Goal: Task Accomplishment & Management: Use online tool/utility

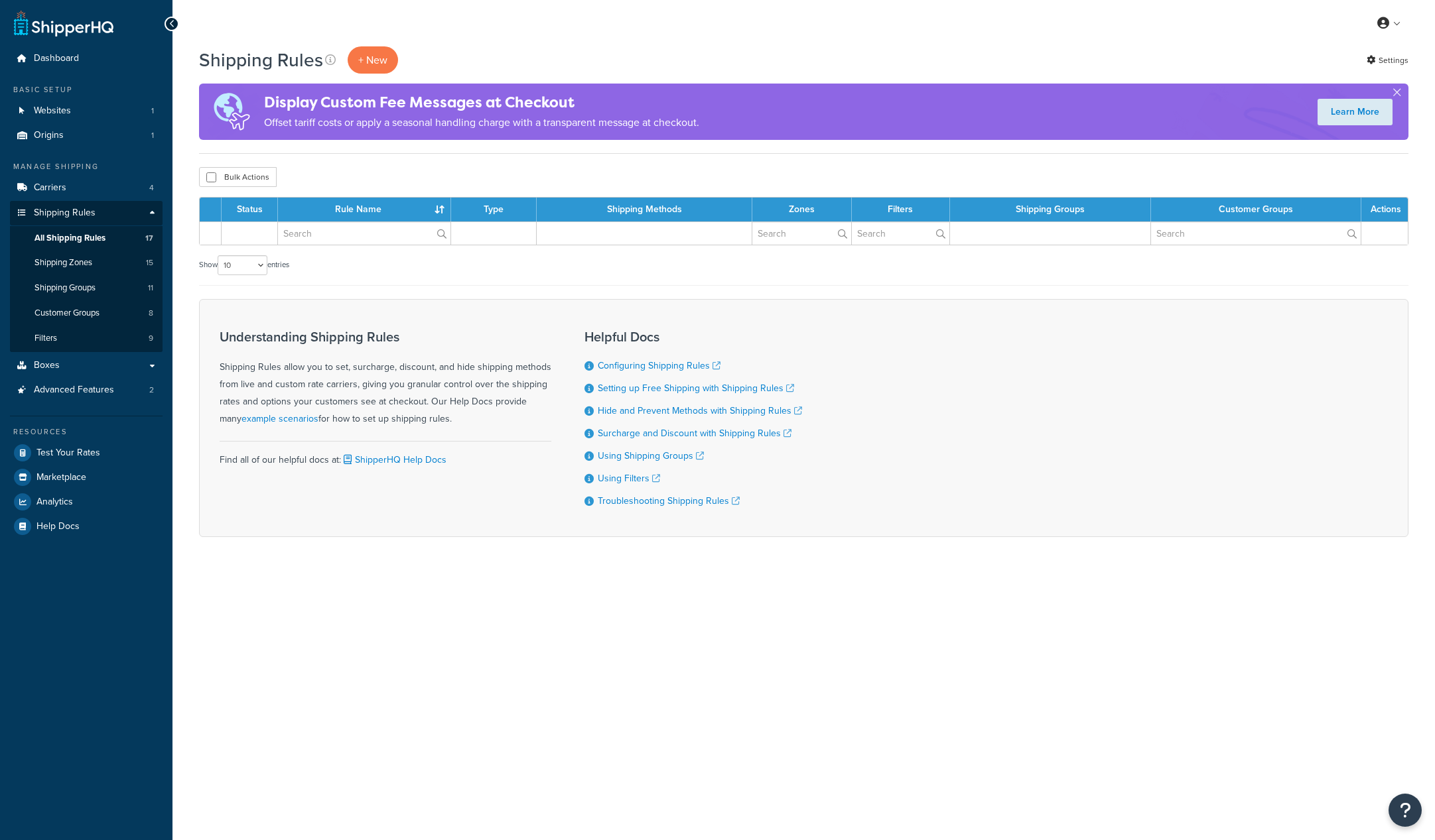
click at [149, 212] on link "Shipping Rules" at bounding box center [86, 212] width 153 height 24
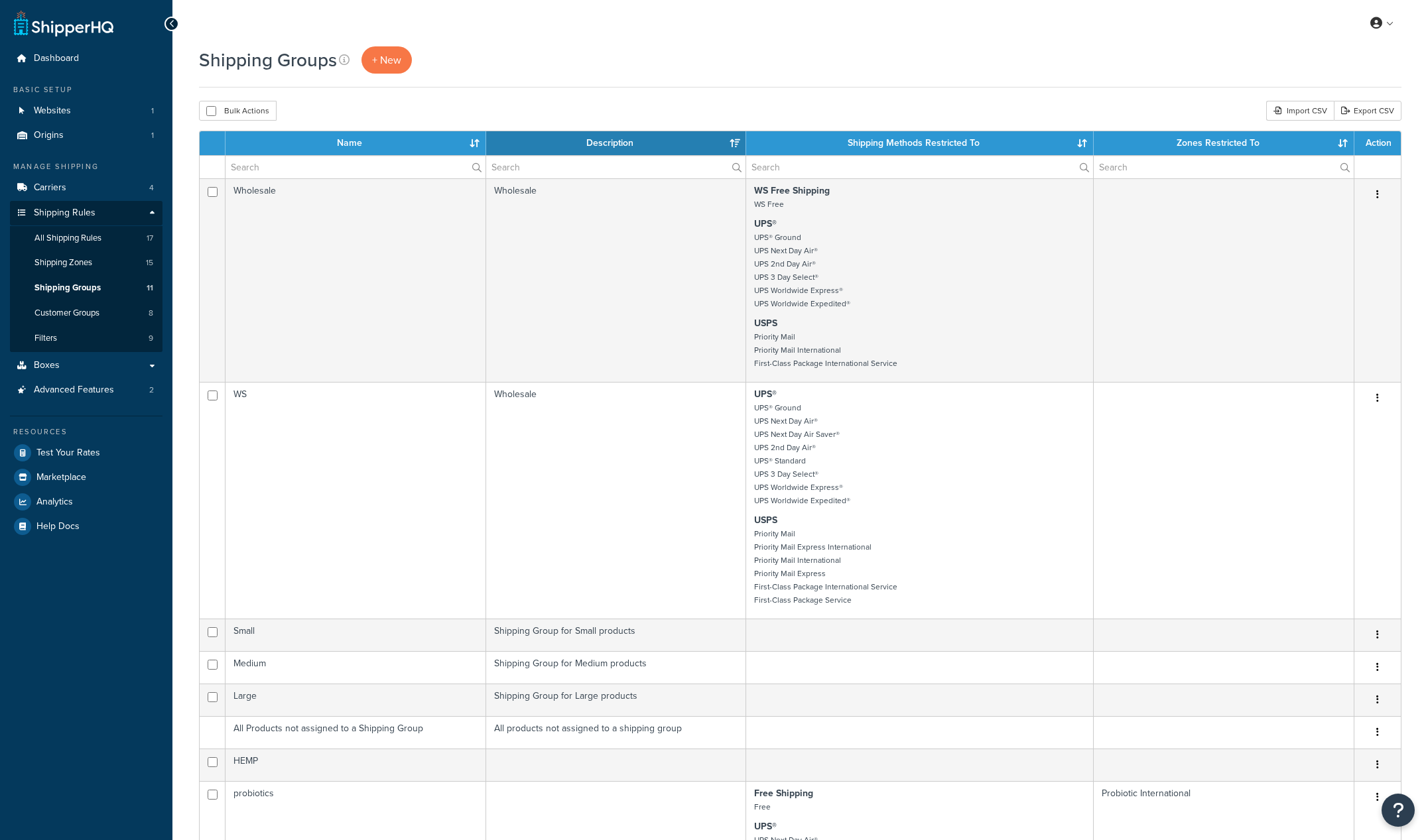
select select "15"
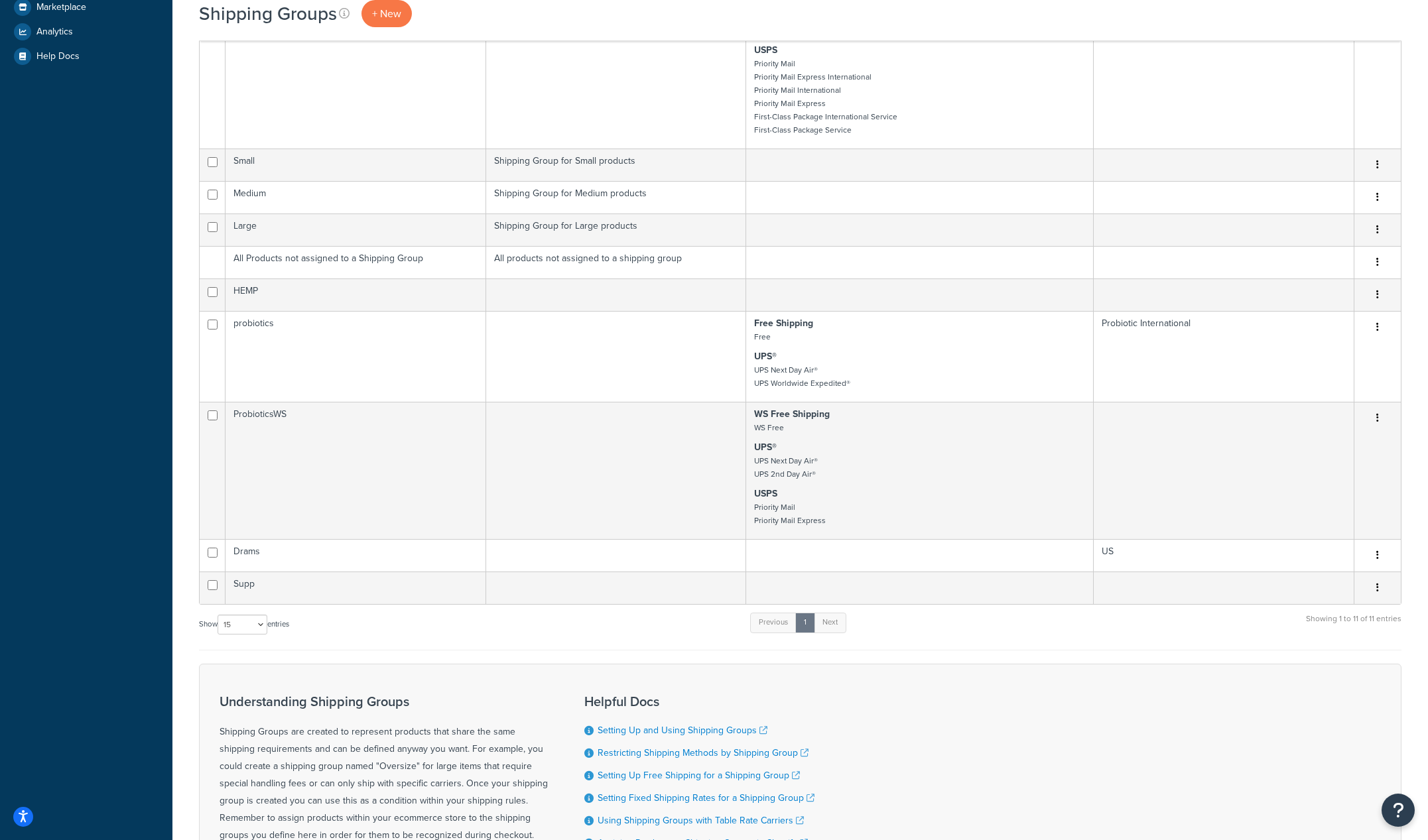
scroll to position [472, 0]
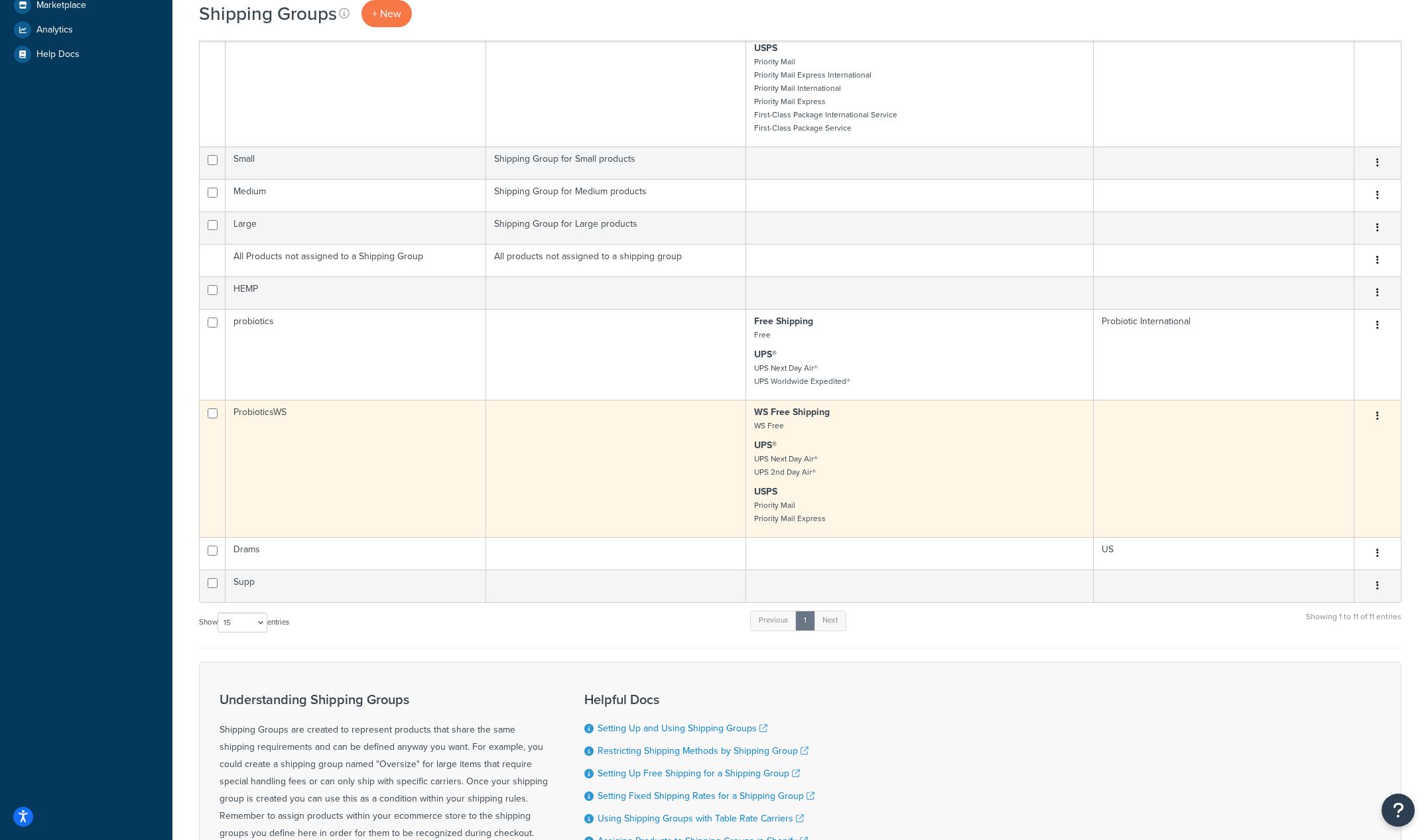
click at [1379, 414] on button "button" at bounding box center [1377, 416] width 19 height 22
click at [1336, 444] on link "Edit" at bounding box center [1323, 443] width 105 height 27
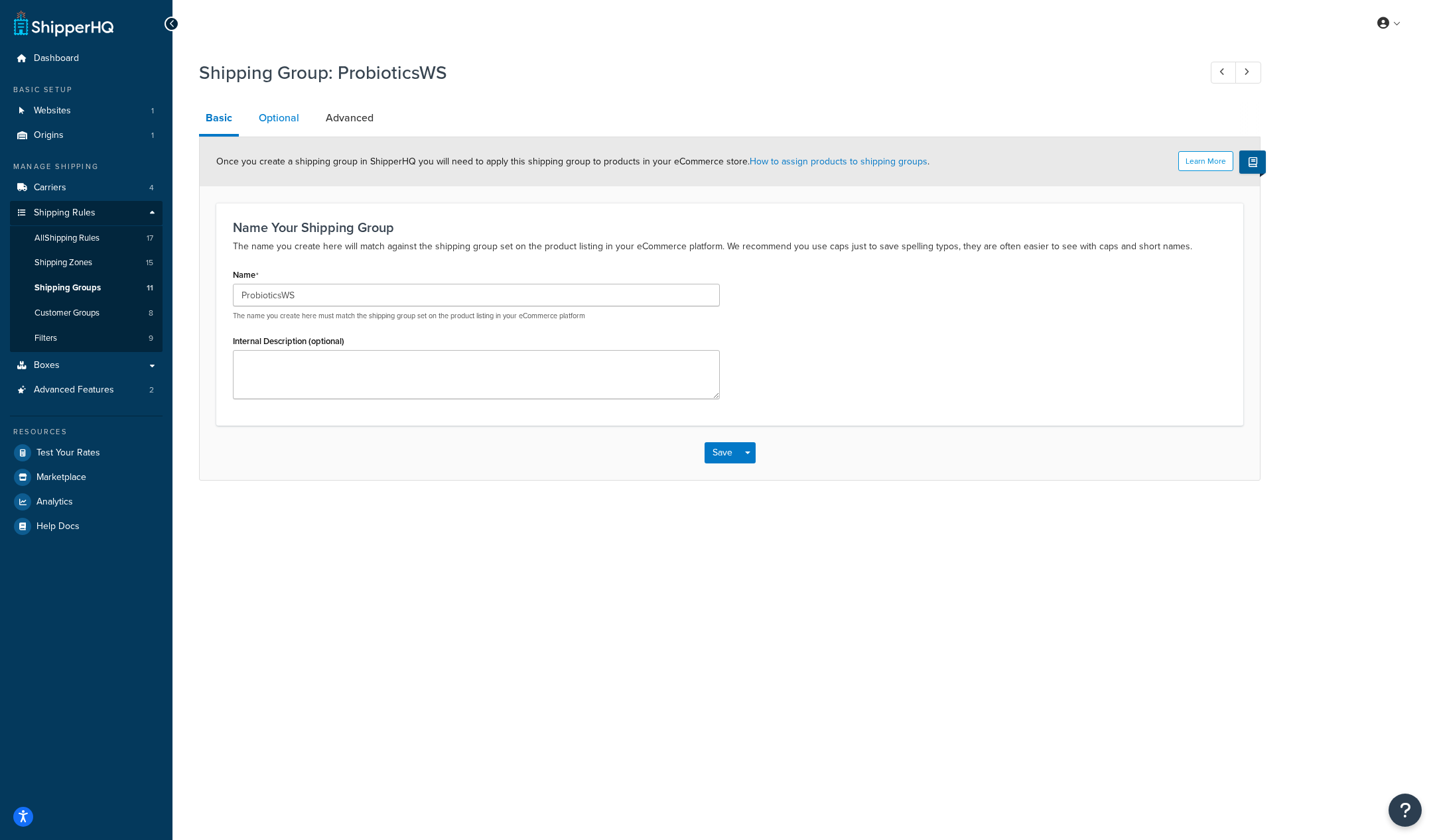
click at [290, 115] on link "Optional" at bounding box center [278, 117] width 54 height 32
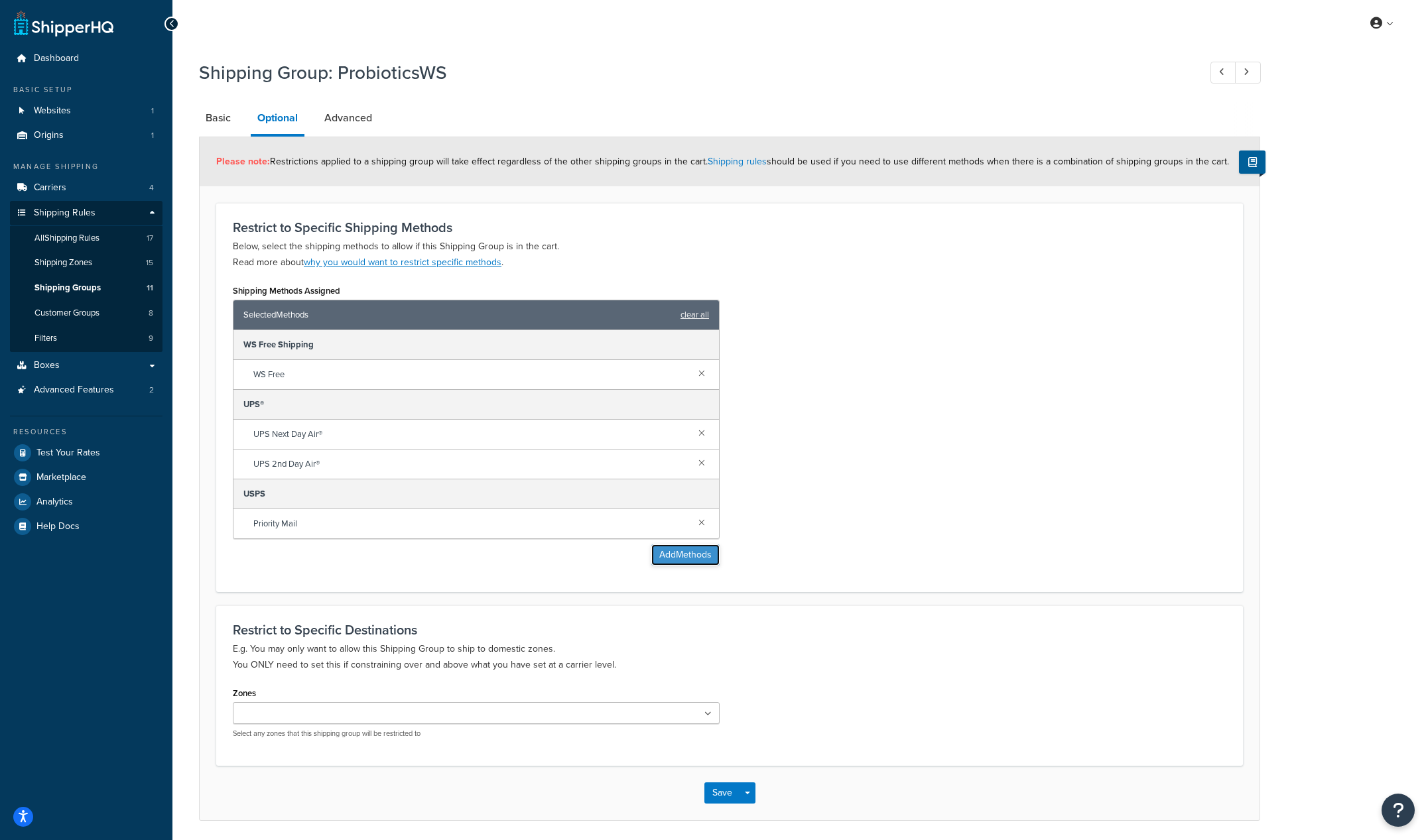
click at [690, 553] on button "Add Methods" at bounding box center [686, 555] width 69 height 22
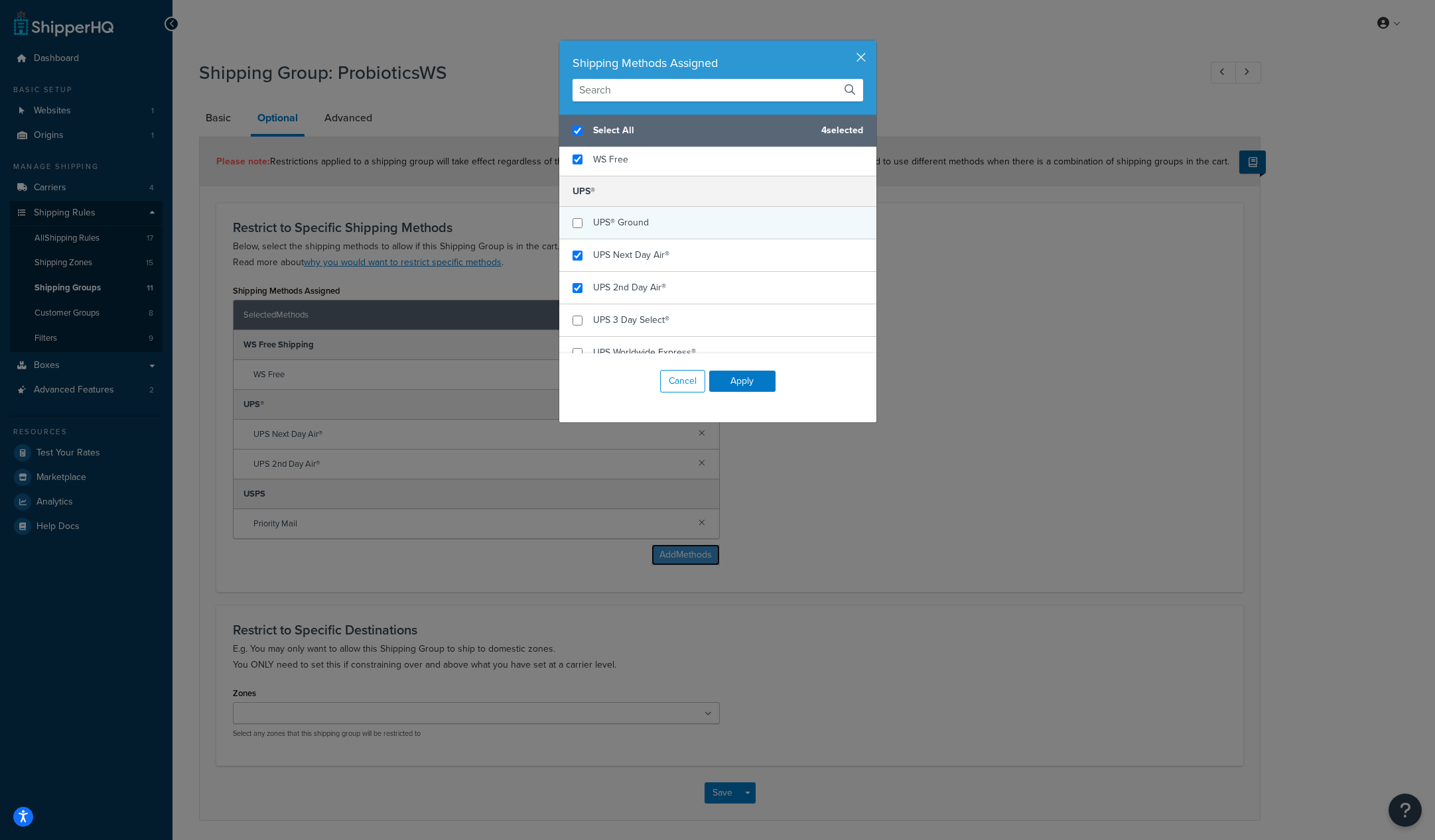
scroll to position [102, 0]
checkbox input "false"
click at [574, 218] on input "checkbox" at bounding box center [577, 219] width 10 height 10
checkbox input "true"
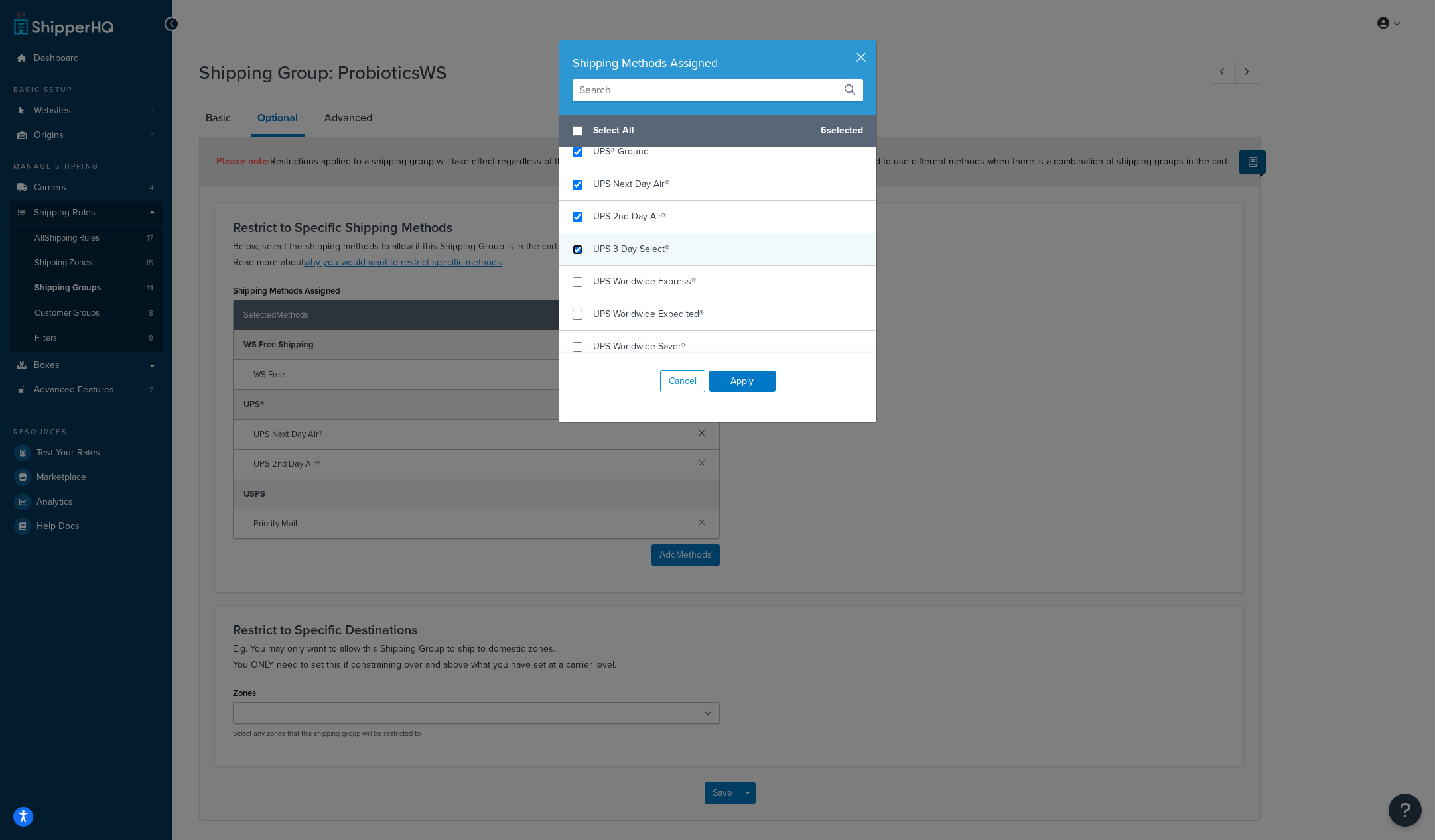
click at [572, 251] on input "checkbox" at bounding box center [577, 250] width 10 height 10
checkbox input "true"
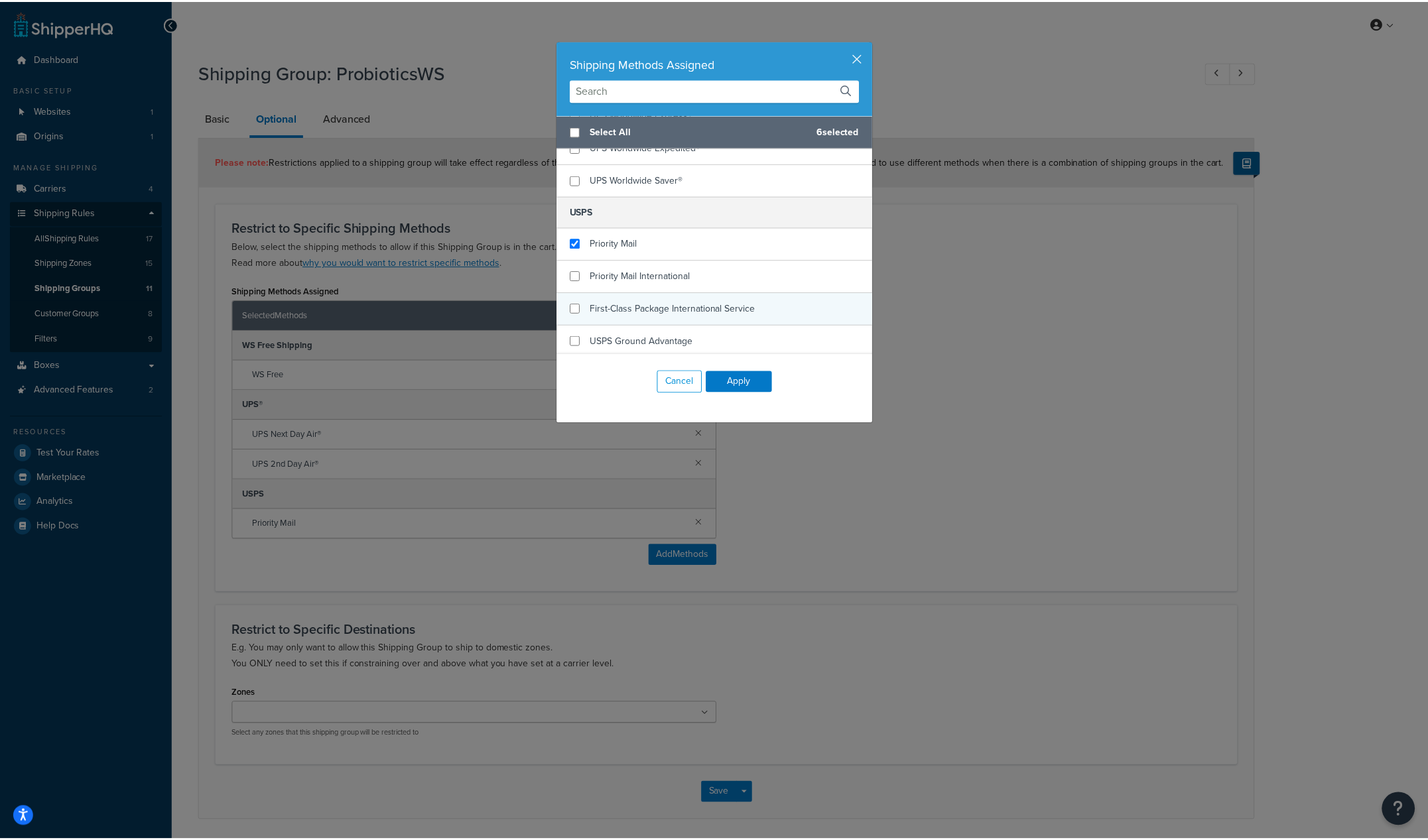
scroll to position [338, 0]
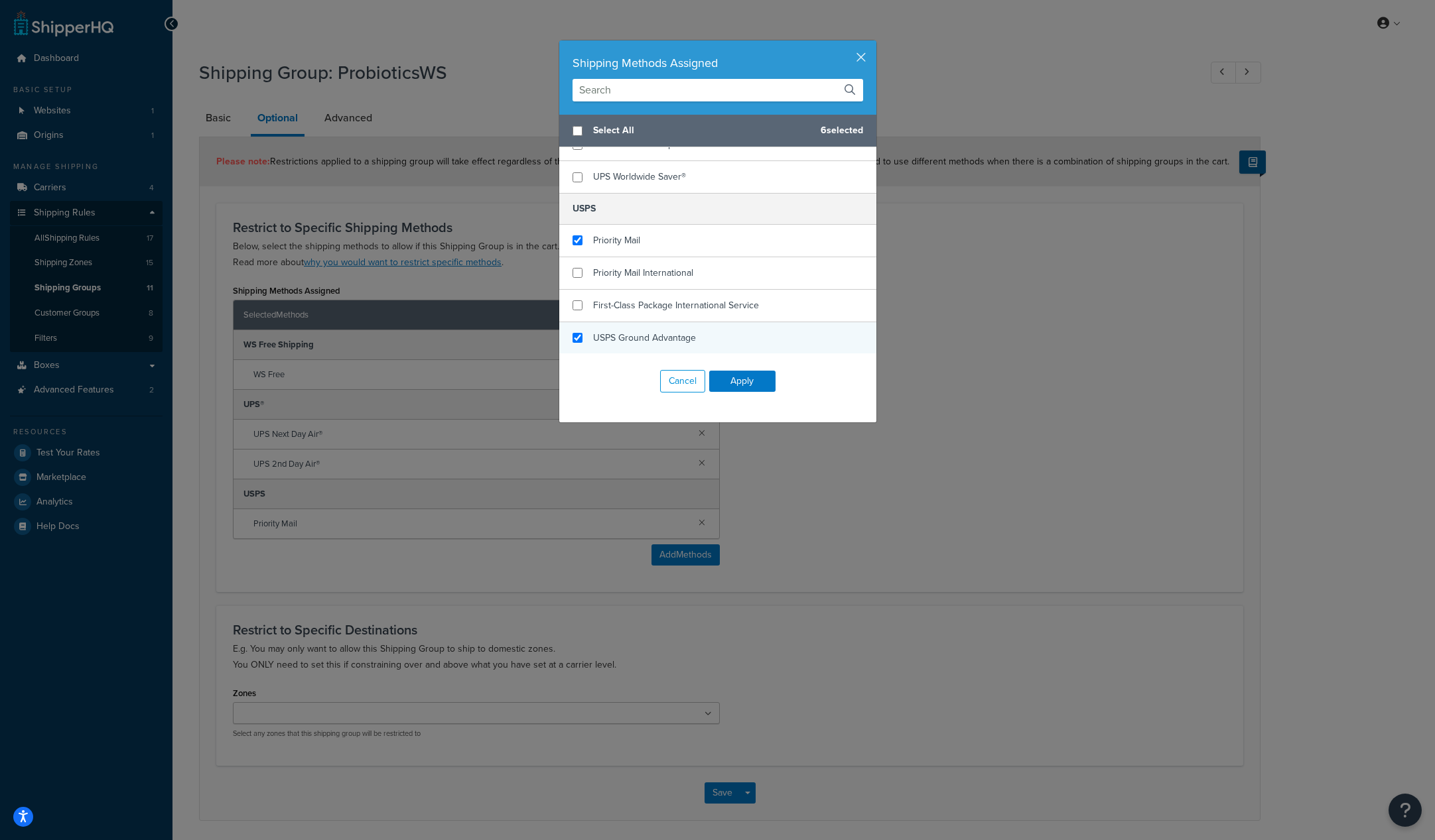
checkbox input "true"
click at [567, 338] on div "USPS Ground Advantage" at bounding box center [718, 338] width 317 height 32
click at [748, 383] on button "Apply" at bounding box center [742, 382] width 67 height 22
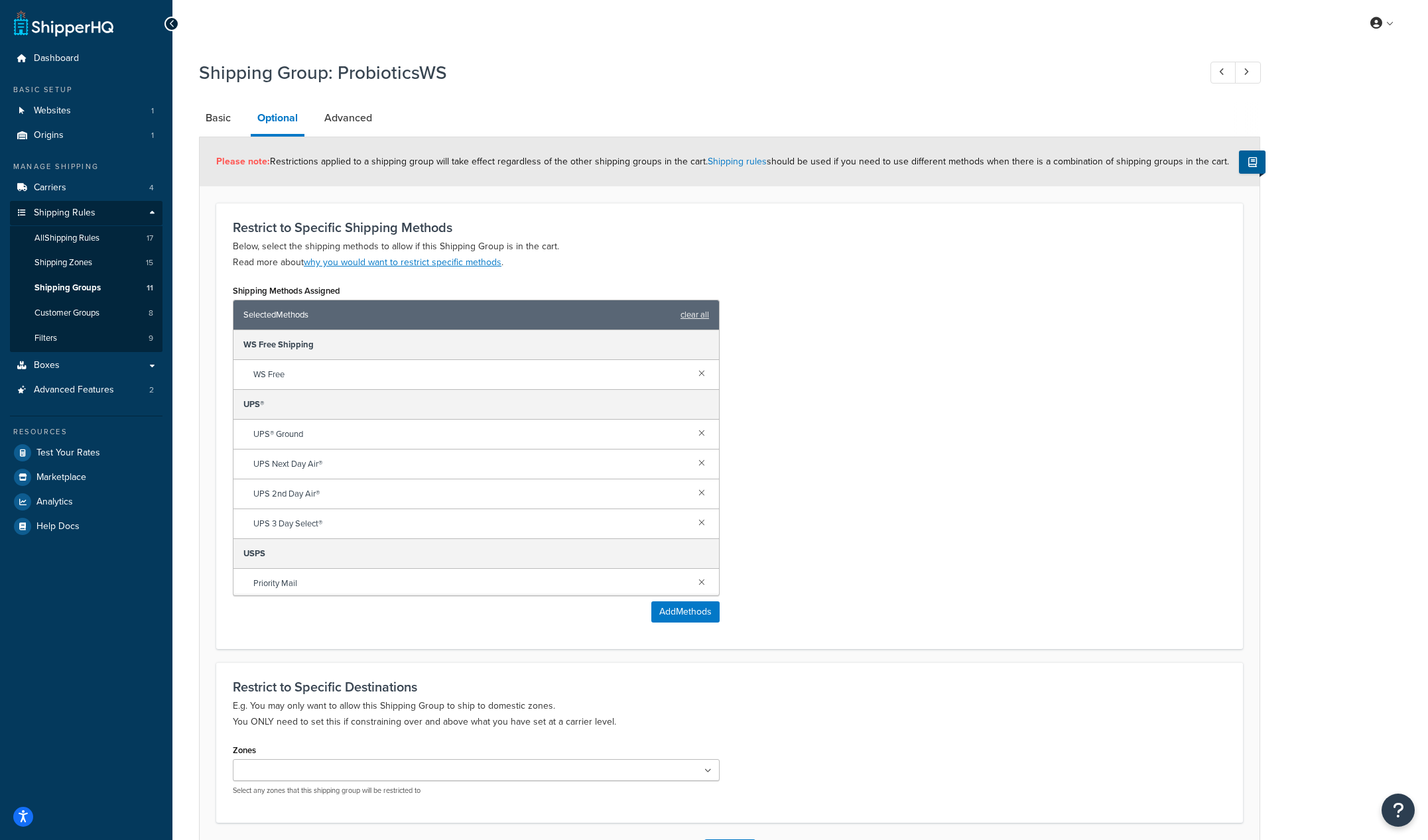
scroll to position [104, 0]
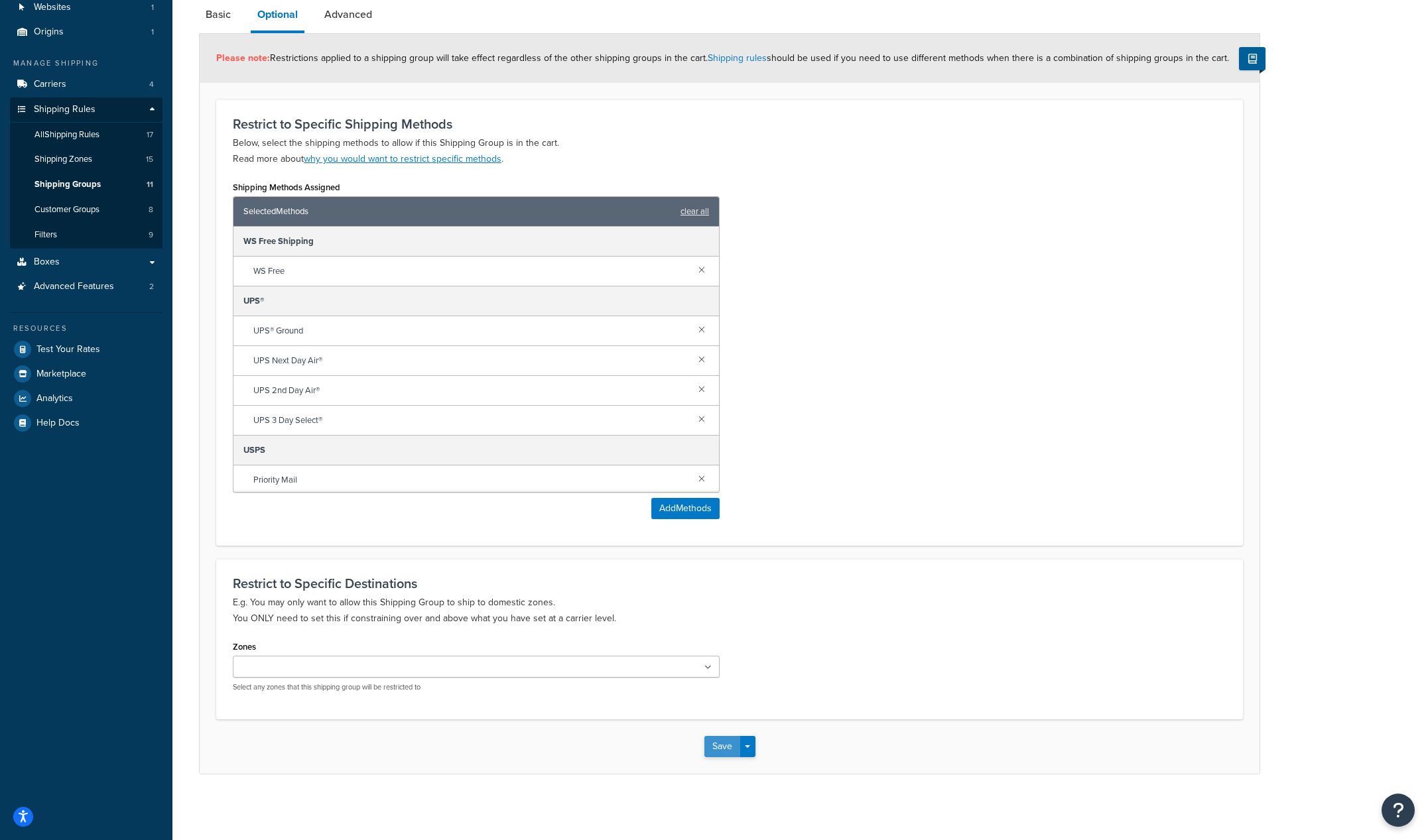
click at [728, 744] on button "Save" at bounding box center [722, 747] width 36 height 22
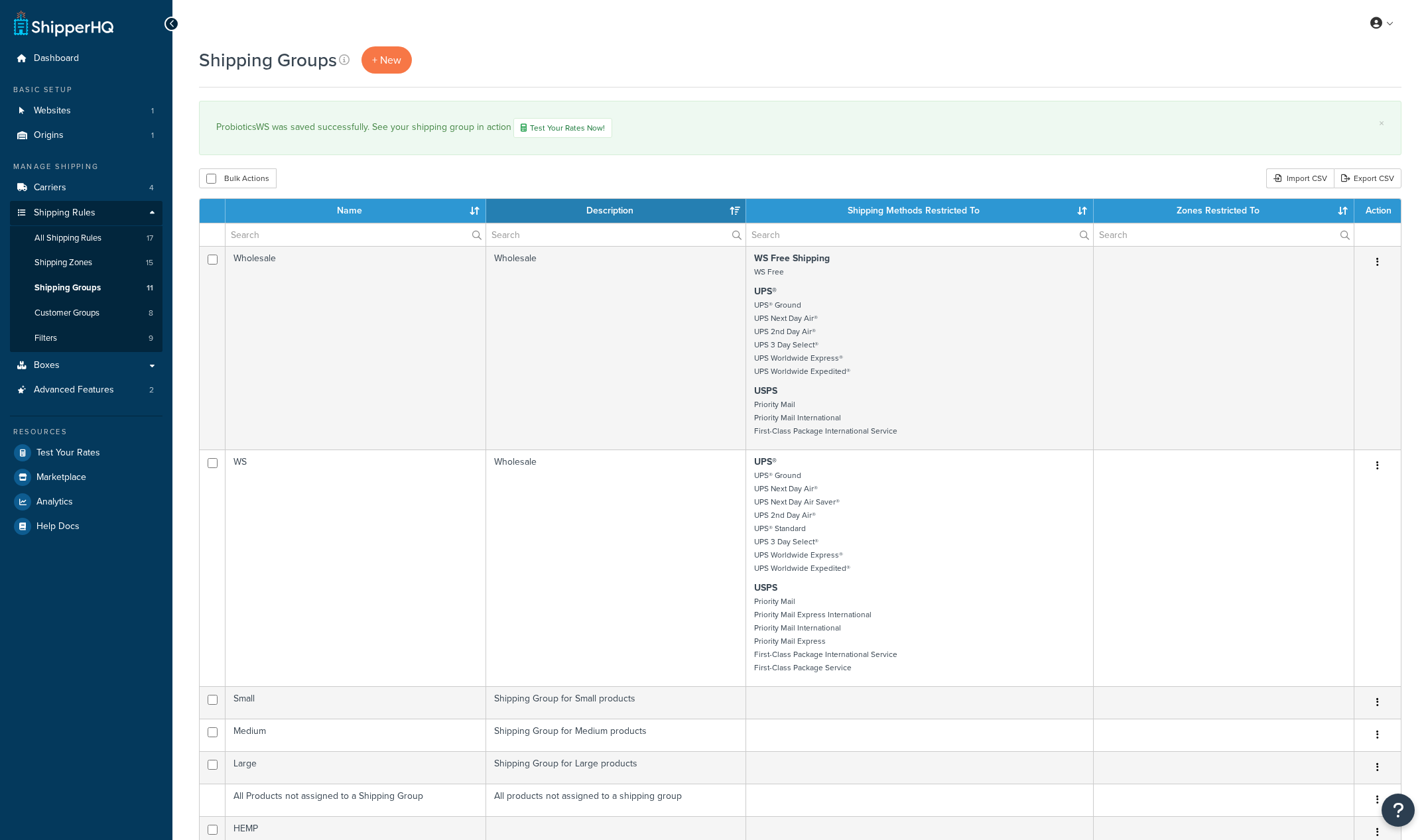
select select "15"
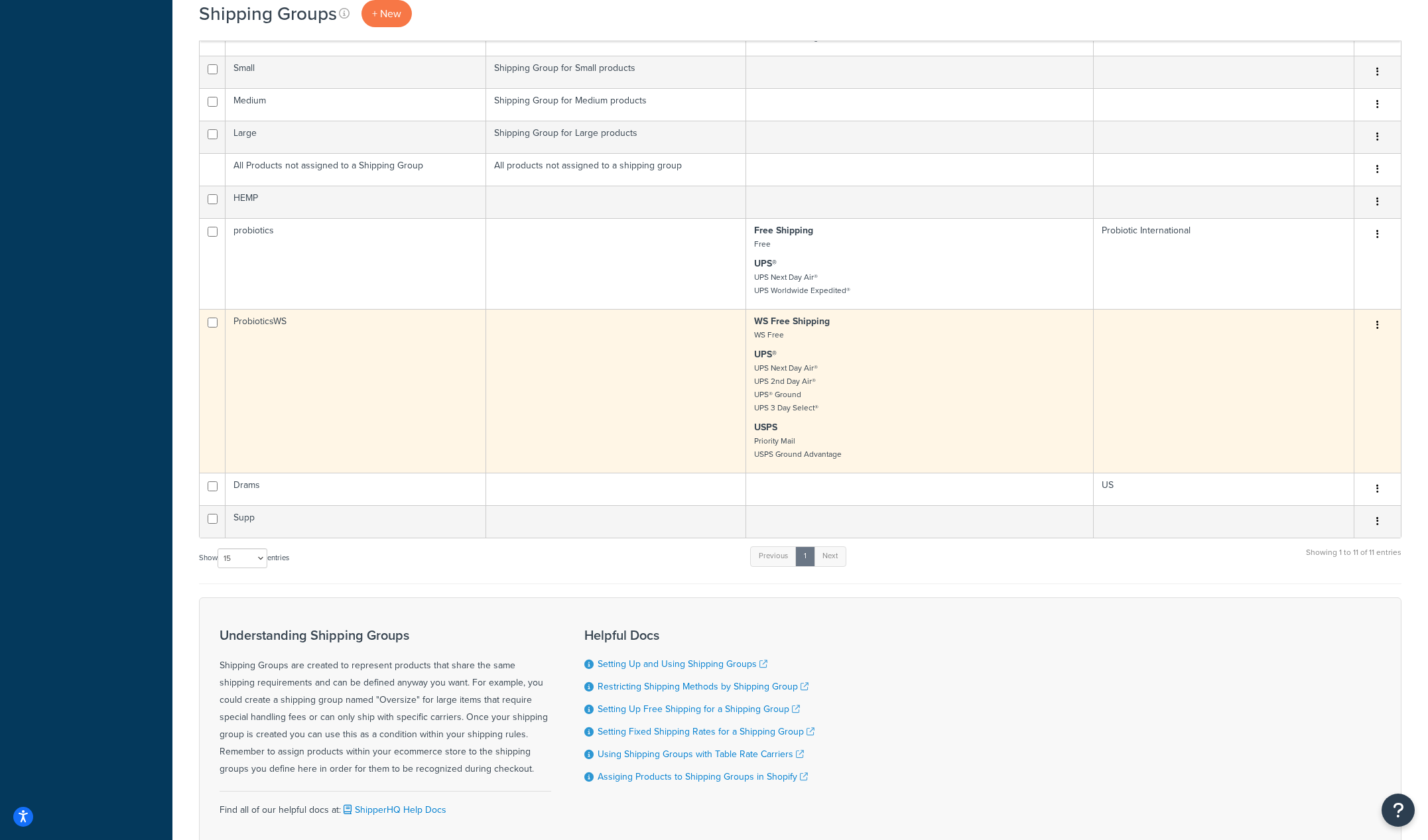
scroll to position [633, 0]
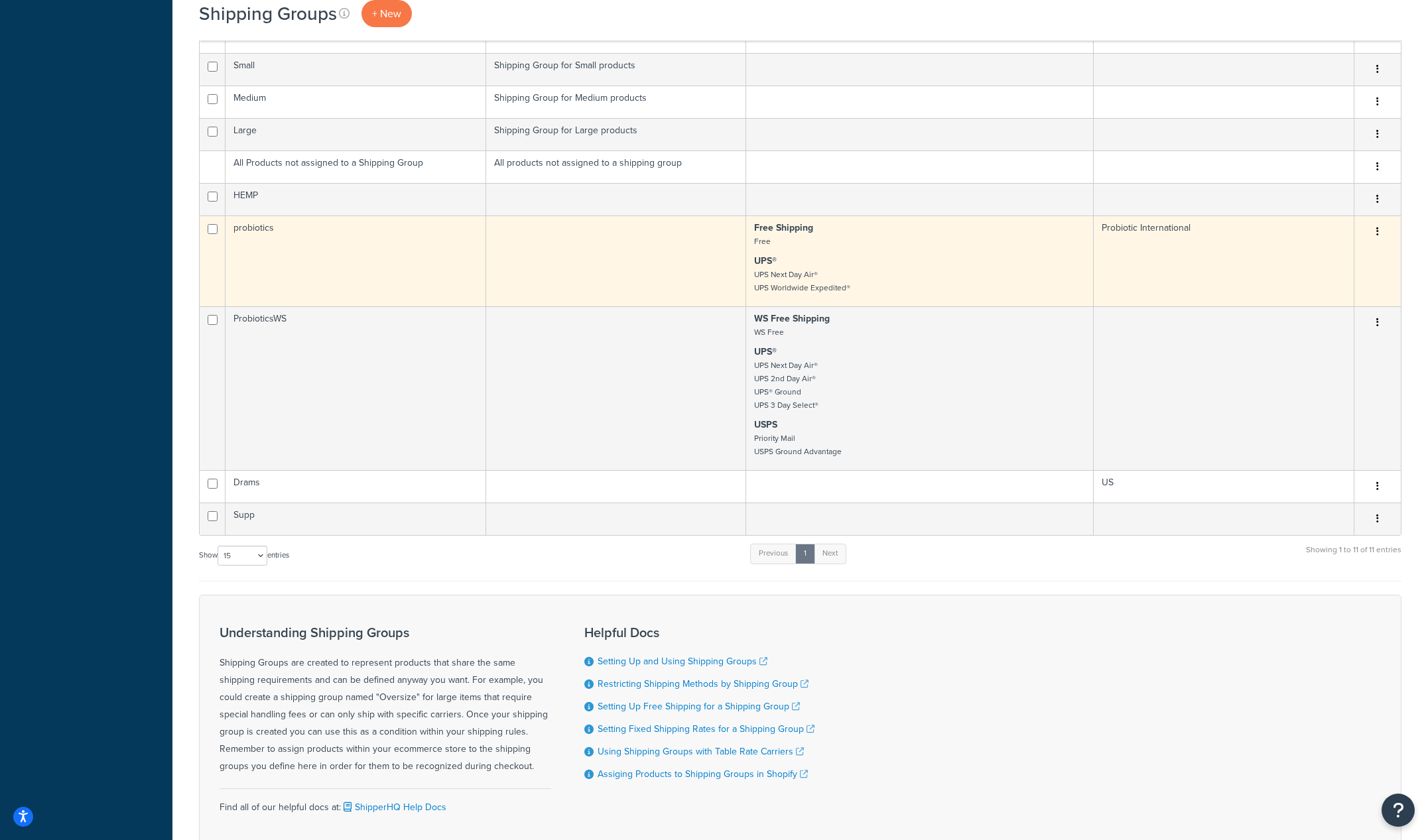
click at [1377, 231] on icon "button" at bounding box center [1377, 231] width 3 height 9
click at [1346, 260] on link "Edit" at bounding box center [1323, 259] width 105 height 27
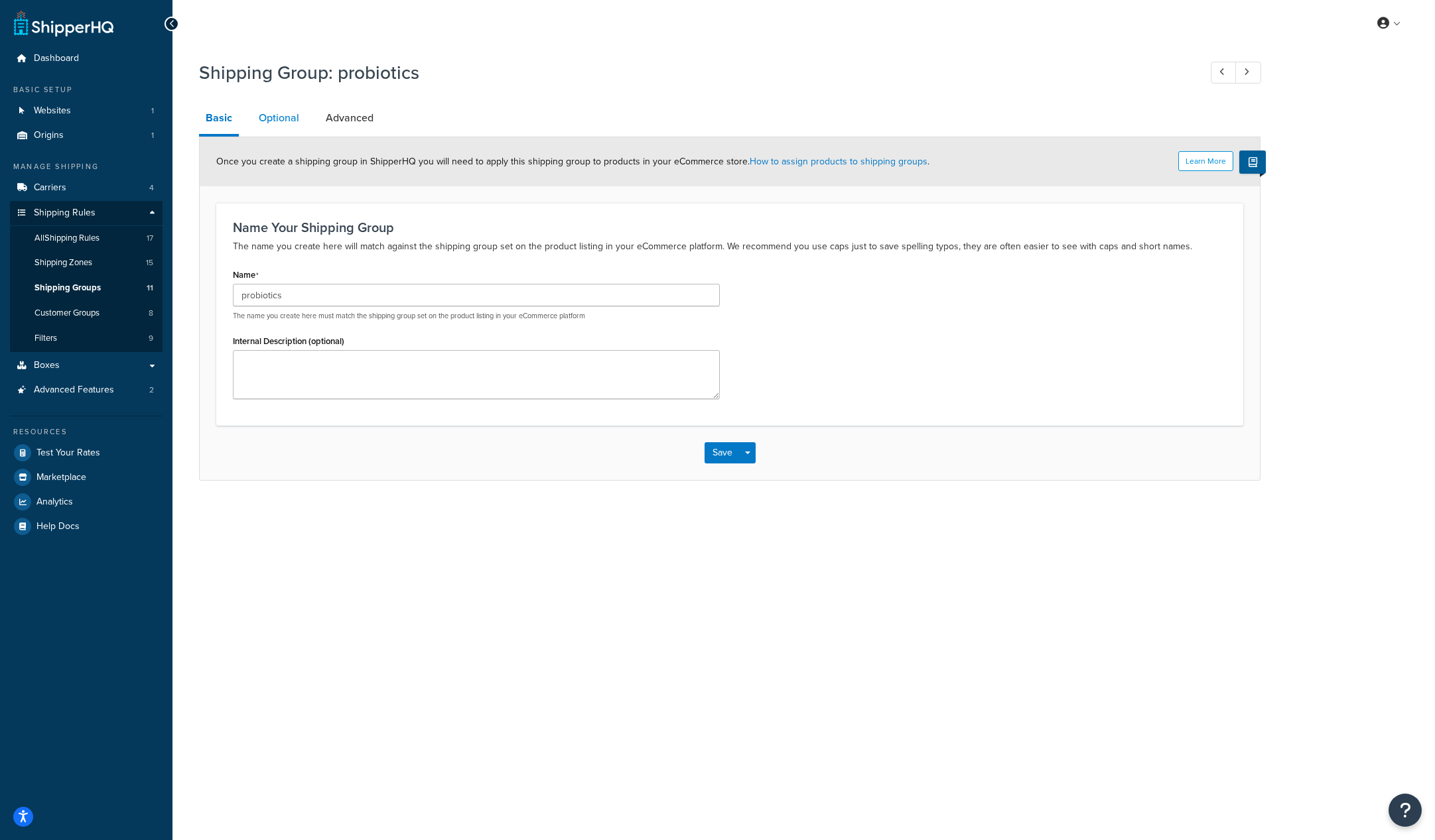
click at [279, 120] on link "Optional" at bounding box center [278, 117] width 54 height 32
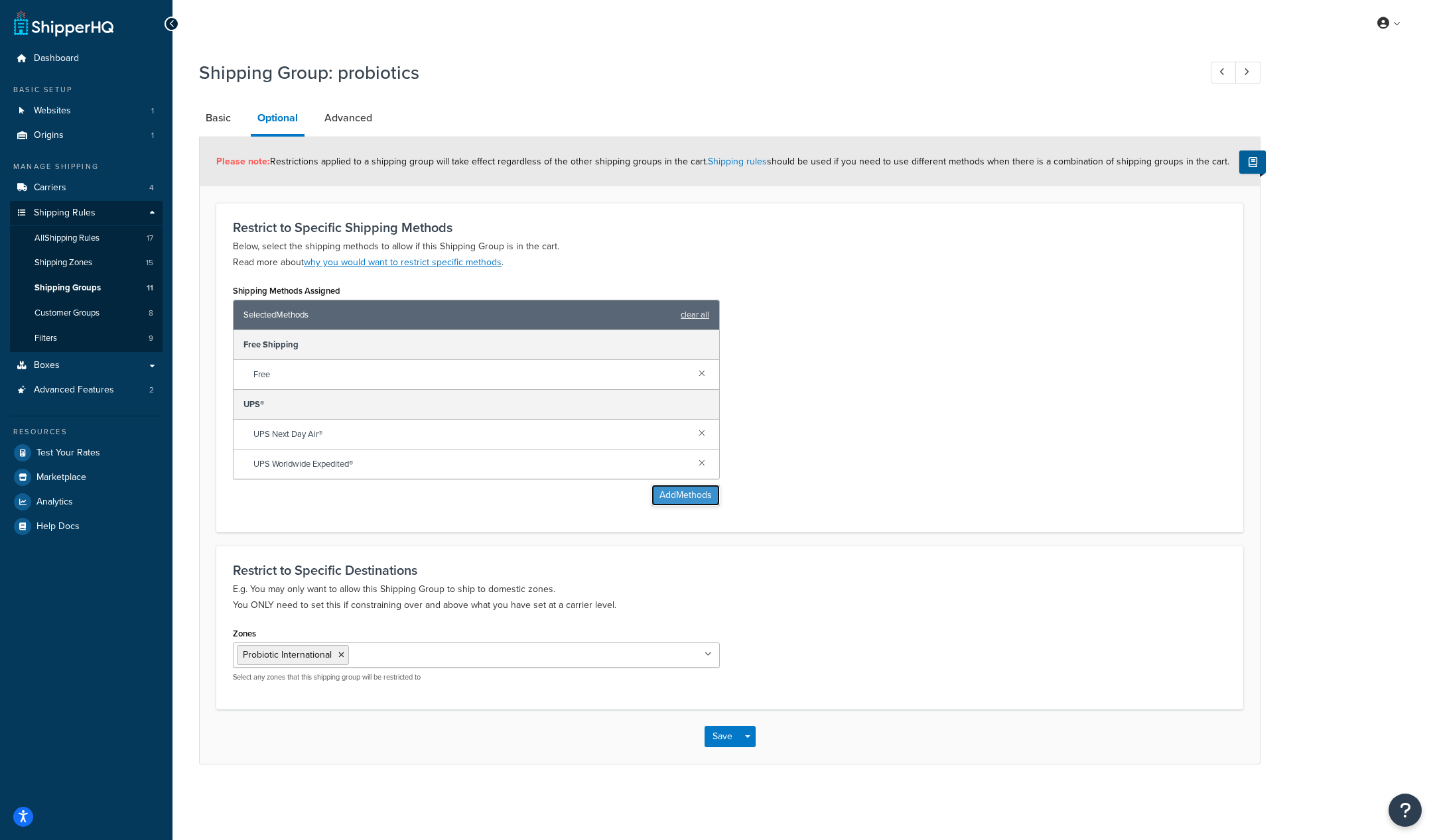
click at [705, 493] on button "Add Methods" at bounding box center [686, 495] width 69 height 22
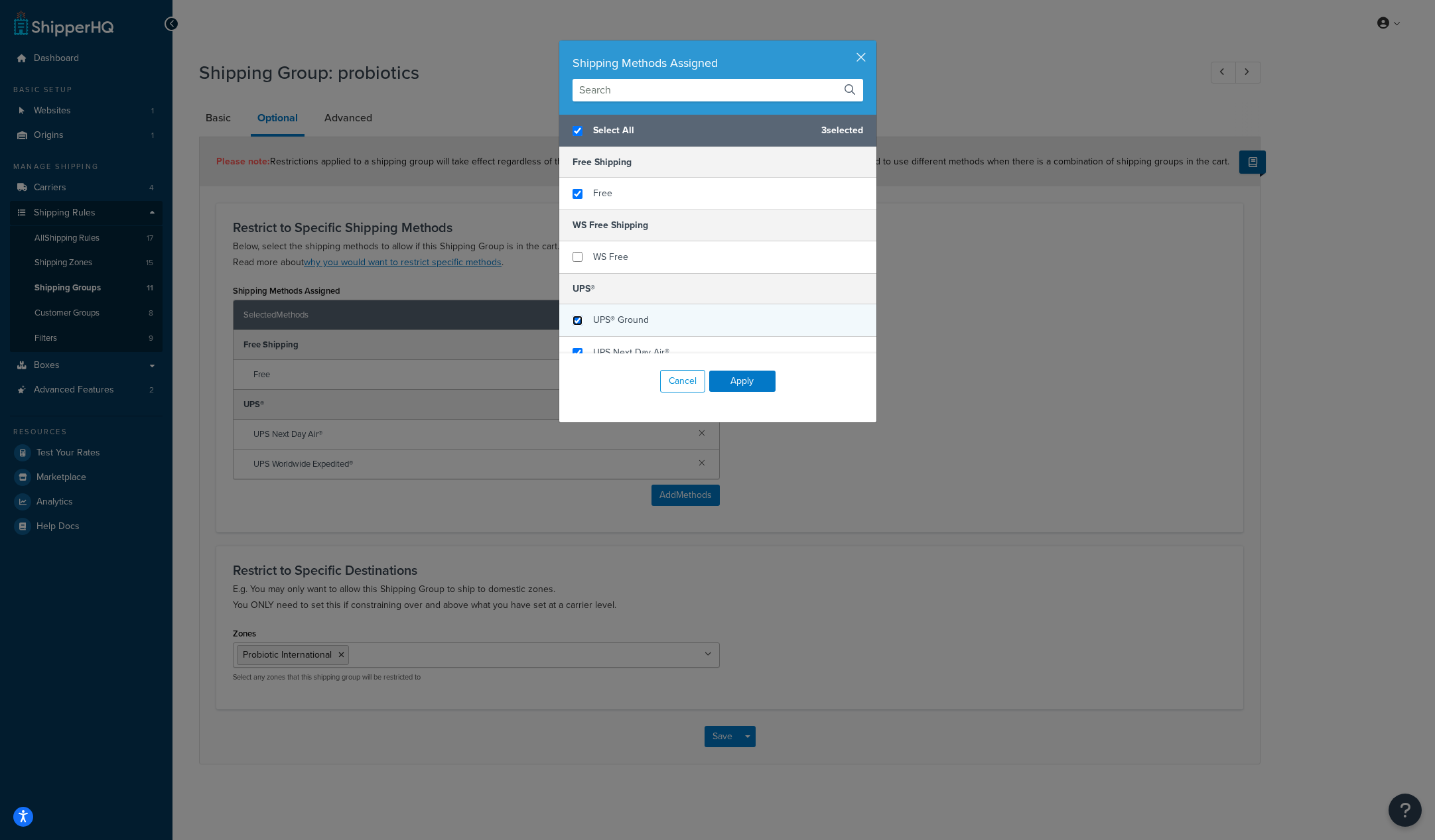
checkbox input "true"
click at [575, 319] on input "checkbox" at bounding box center [577, 320] width 10 height 10
checkbox input "true"
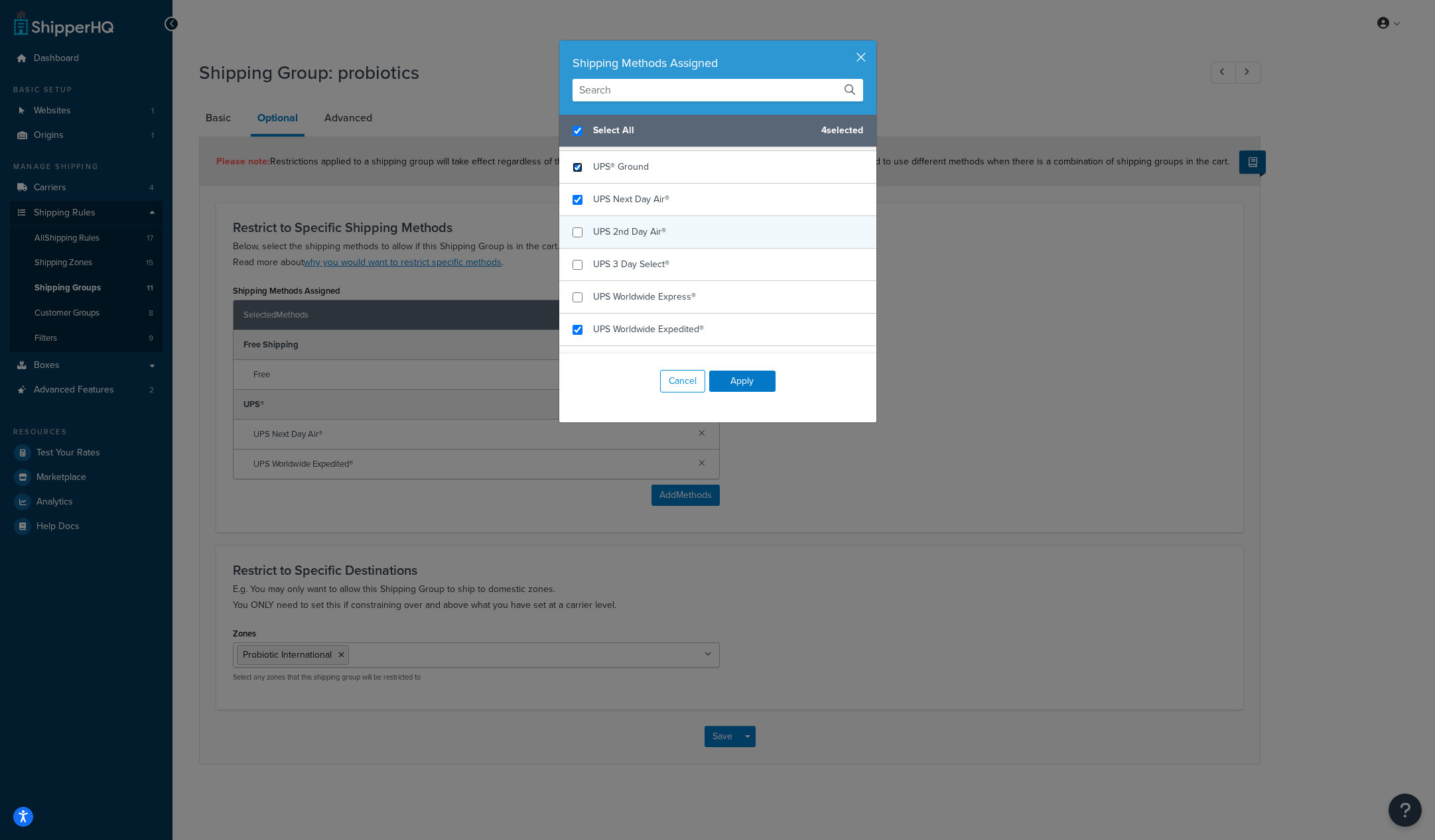
scroll to position [155, 0]
checkbox input "false"
click at [572, 230] on input "checkbox" at bounding box center [577, 231] width 10 height 10
checkbox input "true"
click at [572, 263] on input "checkbox" at bounding box center [577, 263] width 10 height 10
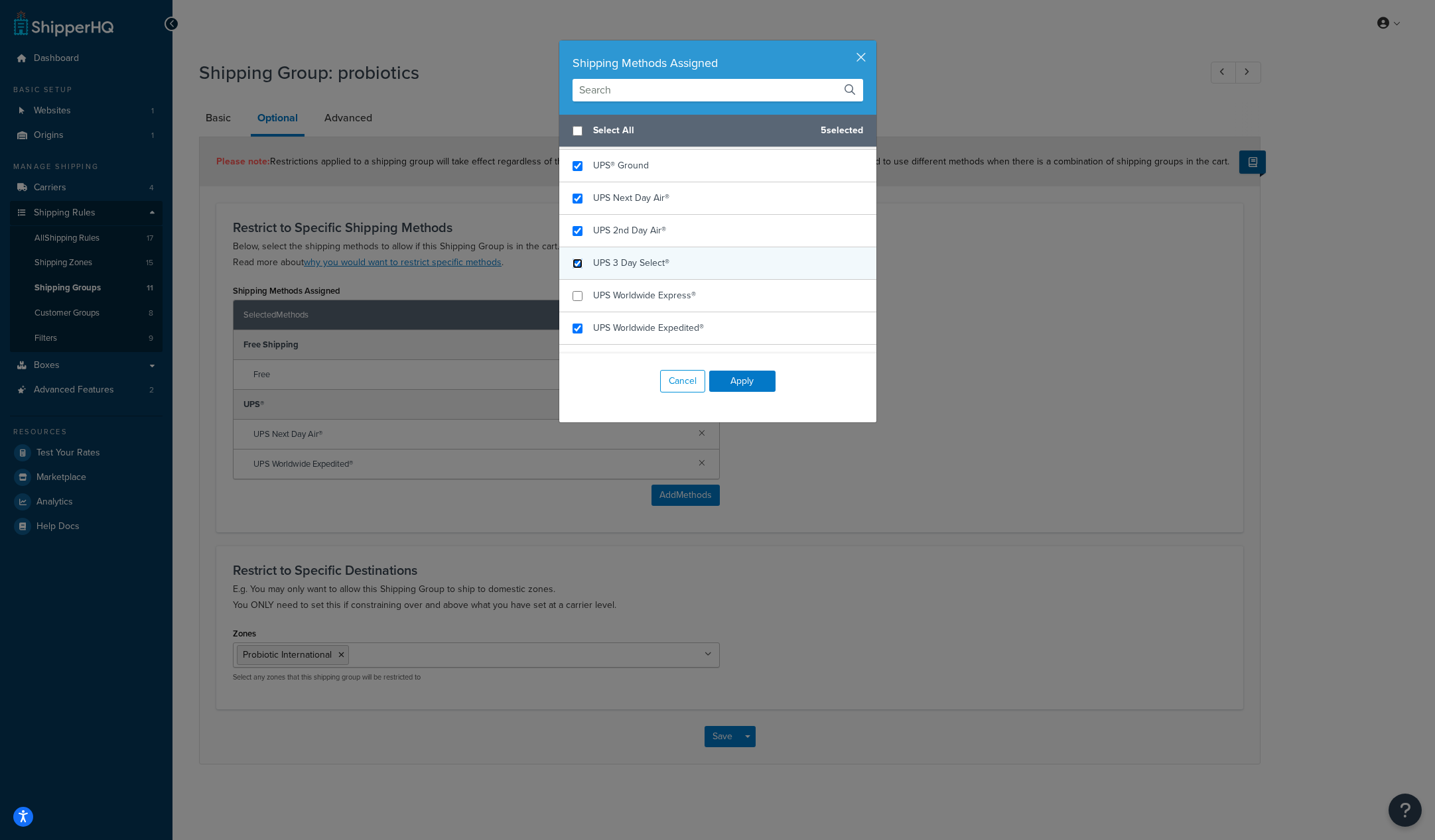
checkbox input "true"
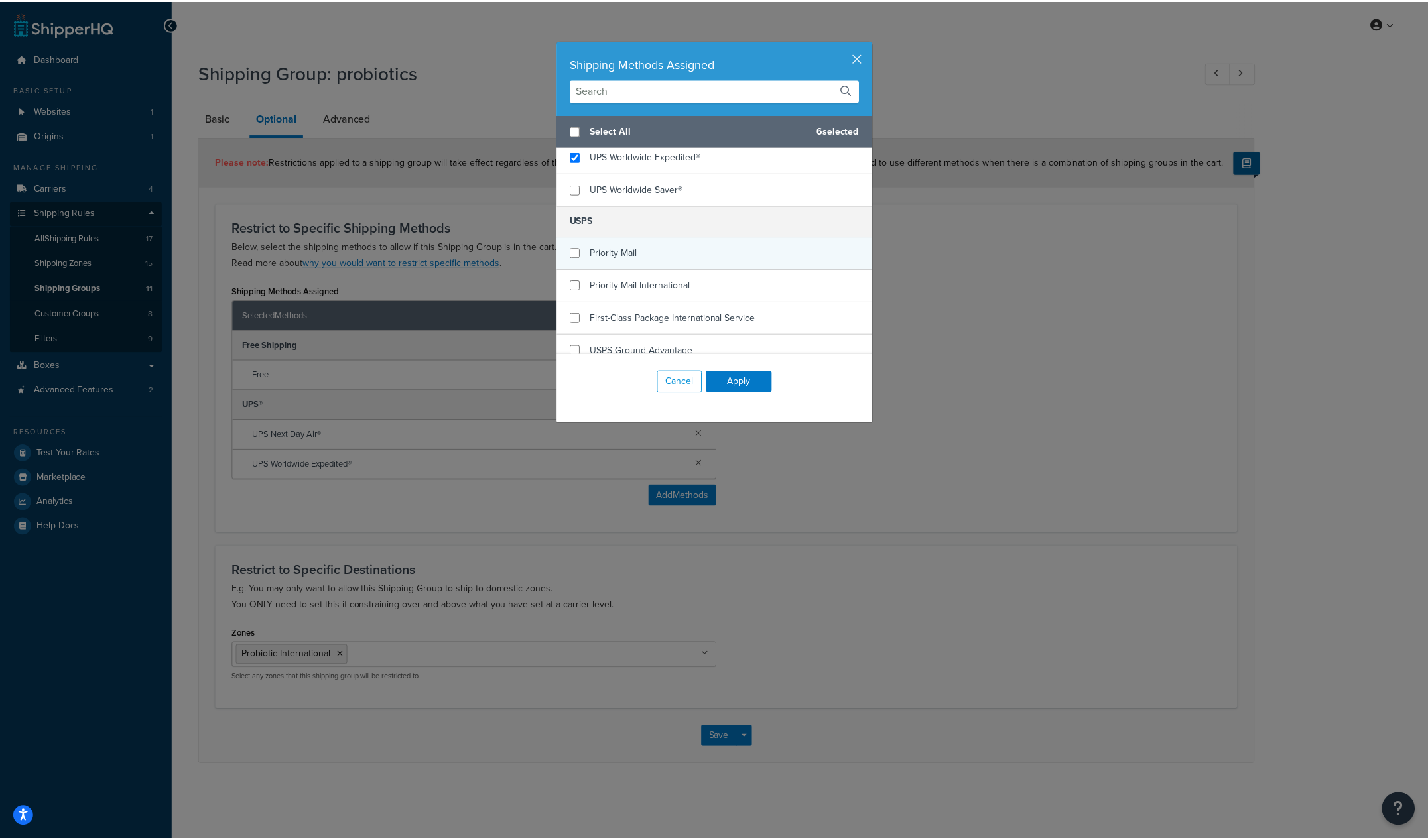
scroll to position [338, 0]
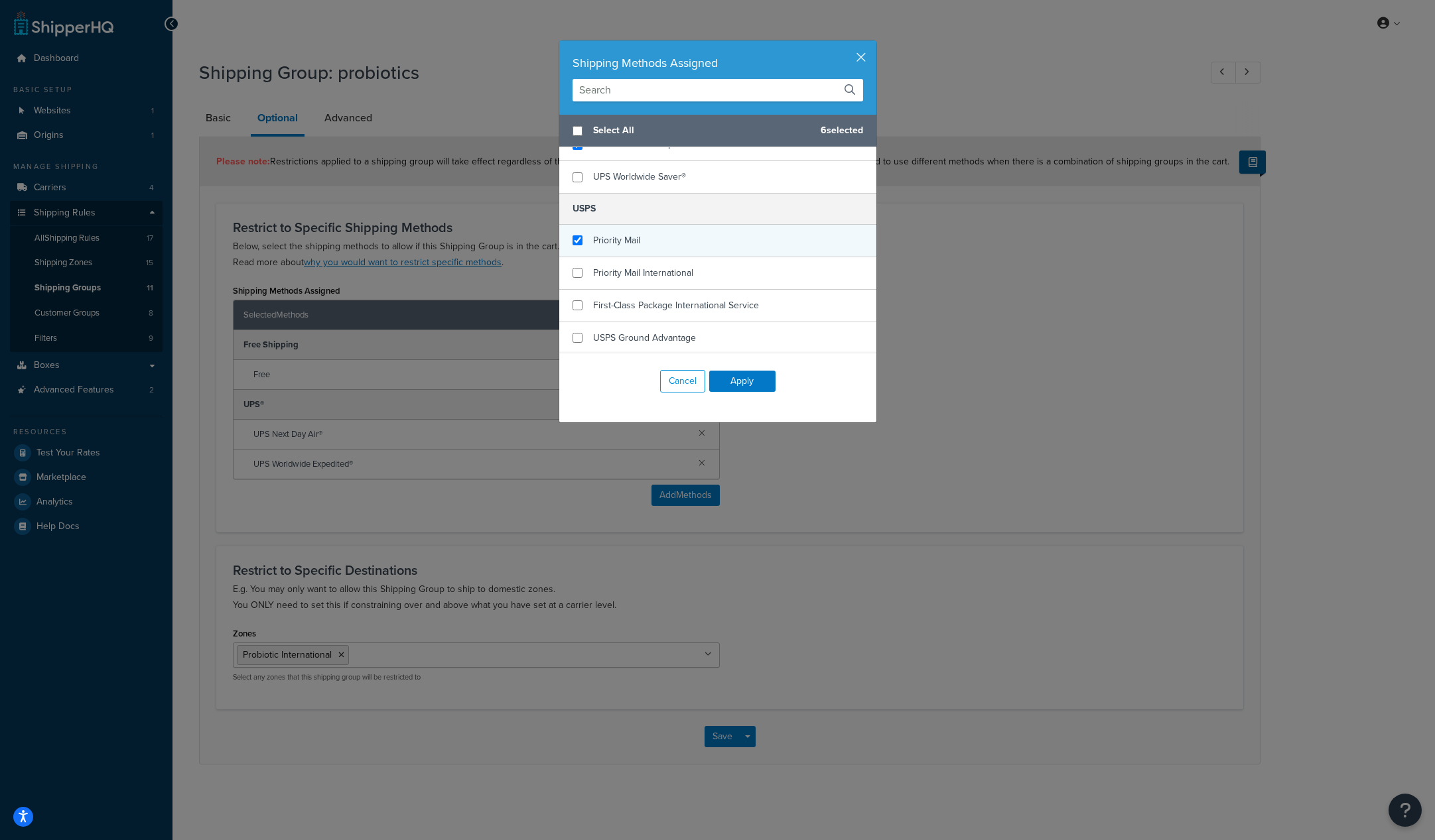
checkbox input "true"
click at [579, 240] on div "Priority Mail" at bounding box center [718, 241] width 317 height 32
click at [575, 333] on input "checkbox" at bounding box center [577, 338] width 10 height 10
checkbox input "true"
click at [744, 382] on button "Apply" at bounding box center [742, 382] width 67 height 22
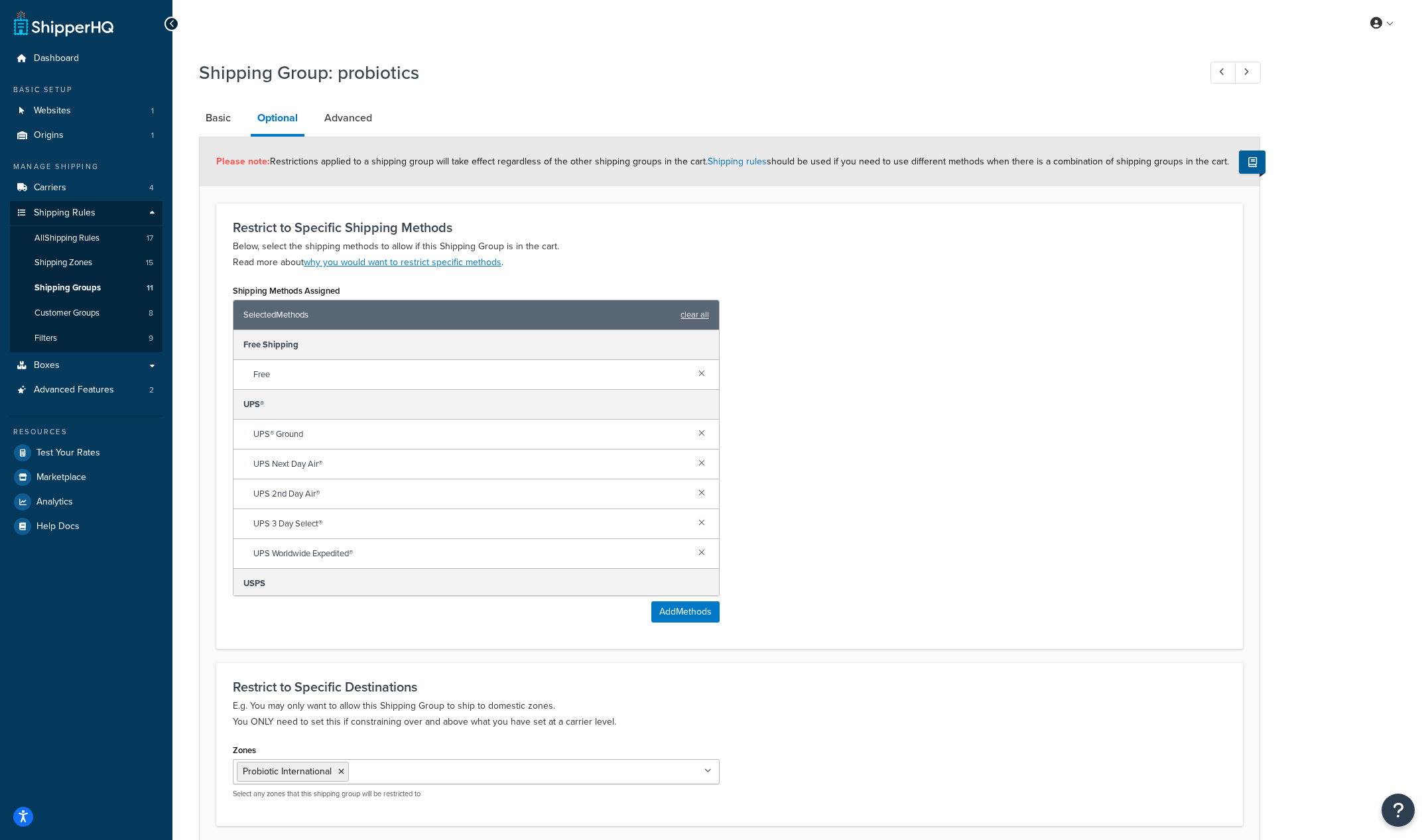
scroll to position [107, 0]
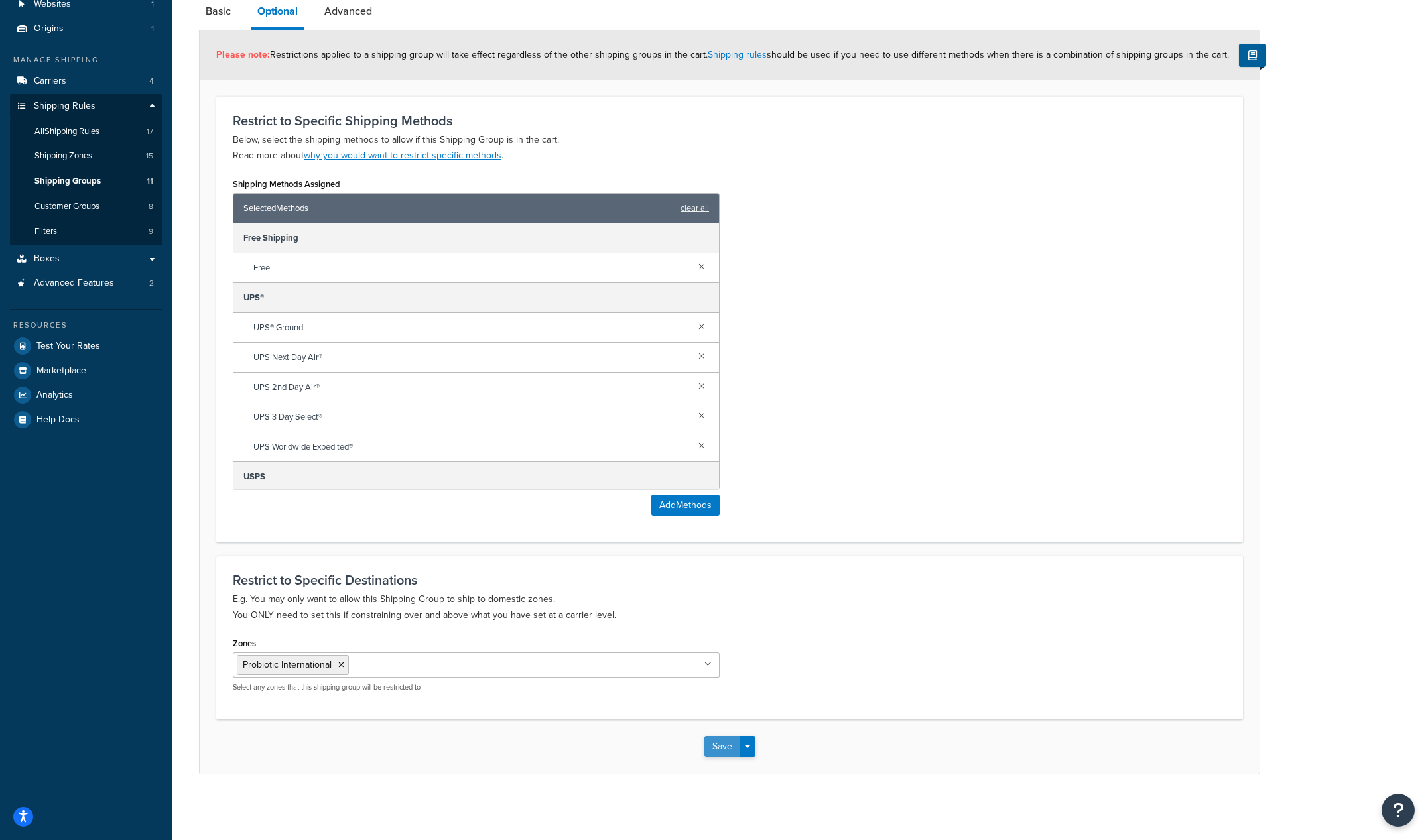
click at [725, 741] on button "Save" at bounding box center [722, 747] width 36 height 22
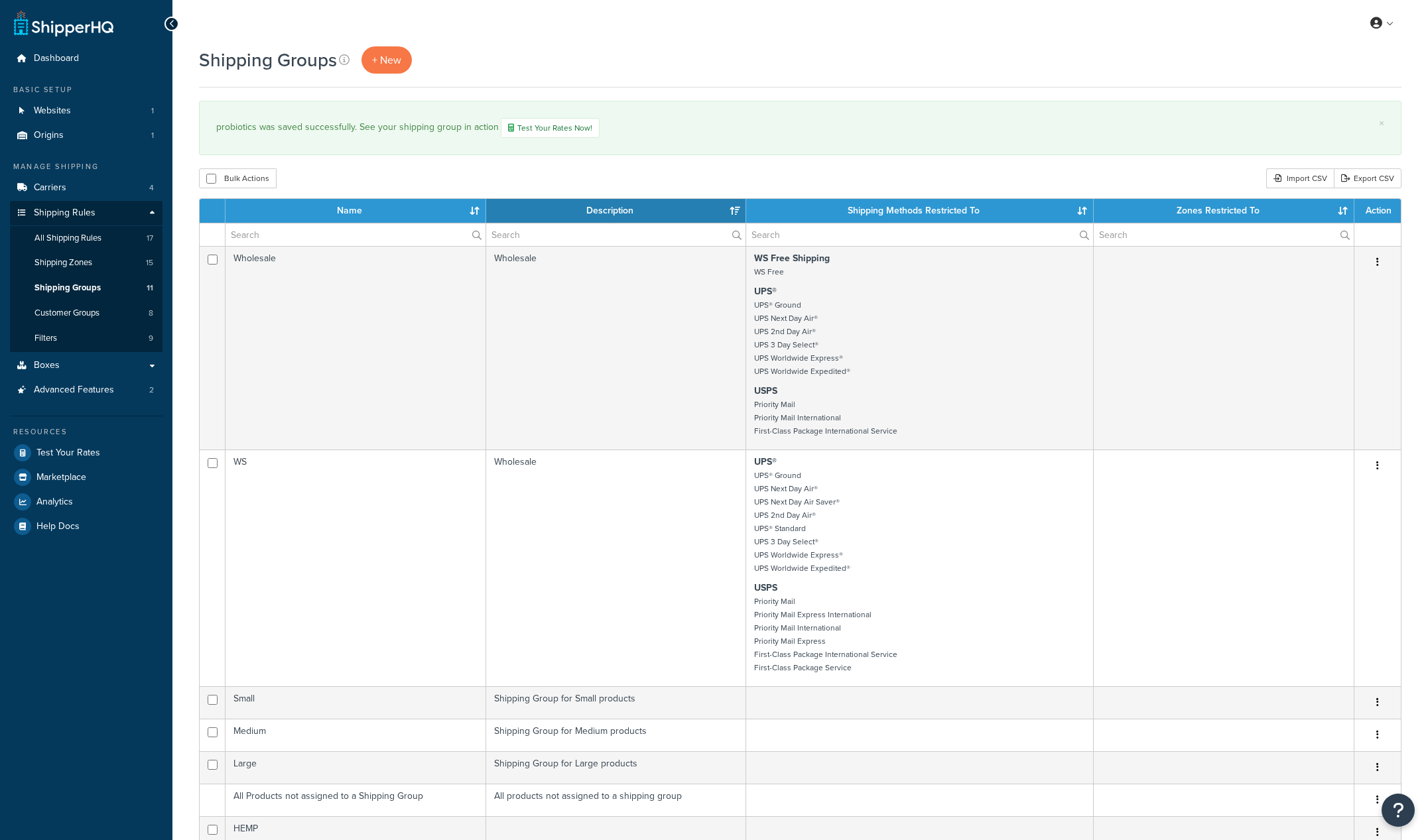
select select "15"
click at [76, 462] on link "Test Your Rates" at bounding box center [86, 452] width 153 height 23
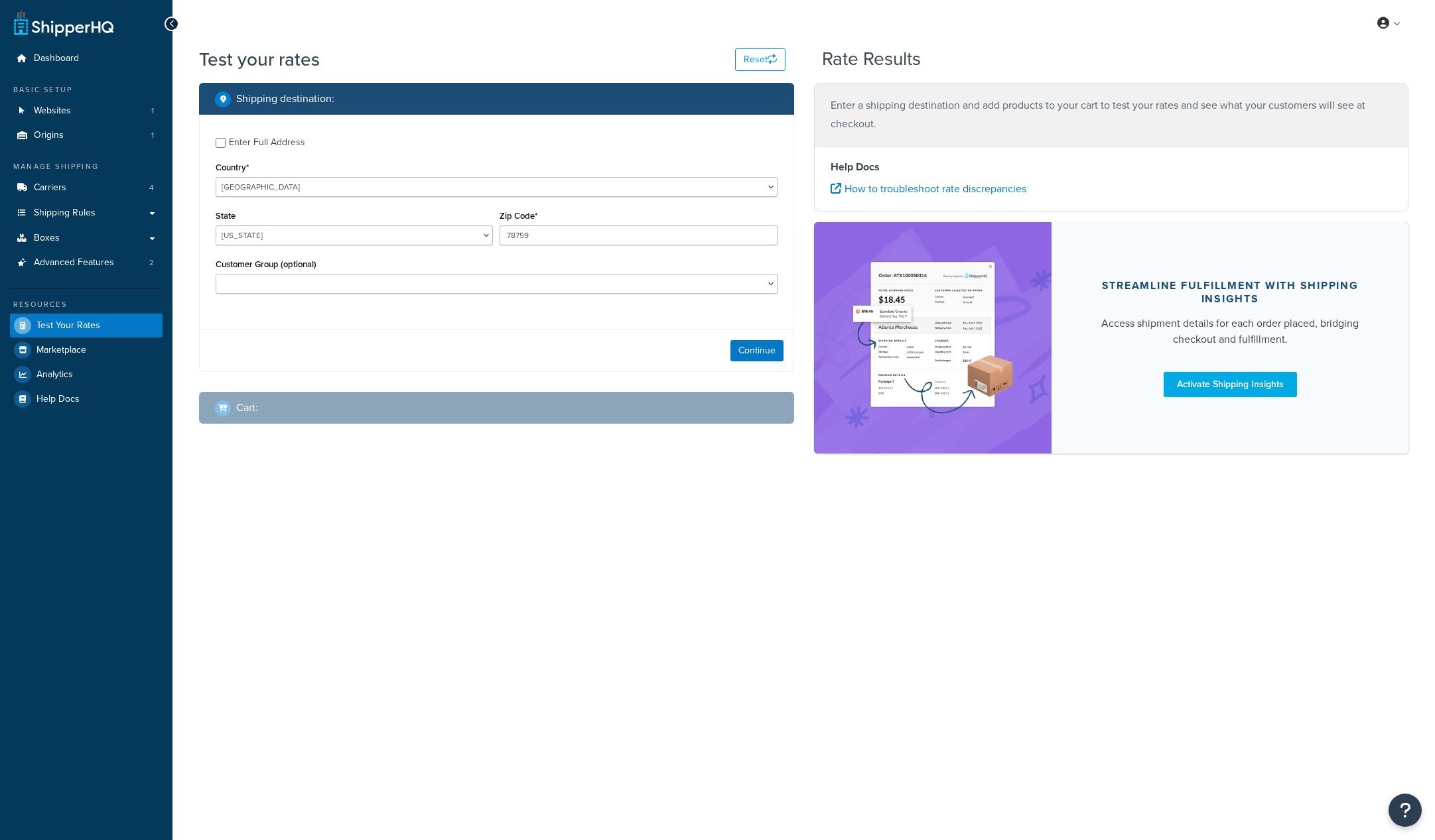
select select "[GEOGRAPHIC_DATA]"
click at [327, 289] on select "Customers added to companies Customers not added to companies Default Logged In…" at bounding box center [497, 284] width 562 height 20
select select "Retail"
click at [215, 274] on select "Customers added to companies Customers not added to companies Default Logged In…" at bounding box center [497, 284] width 562 height 20
click at [765, 346] on button "Continue" at bounding box center [757, 350] width 53 height 22
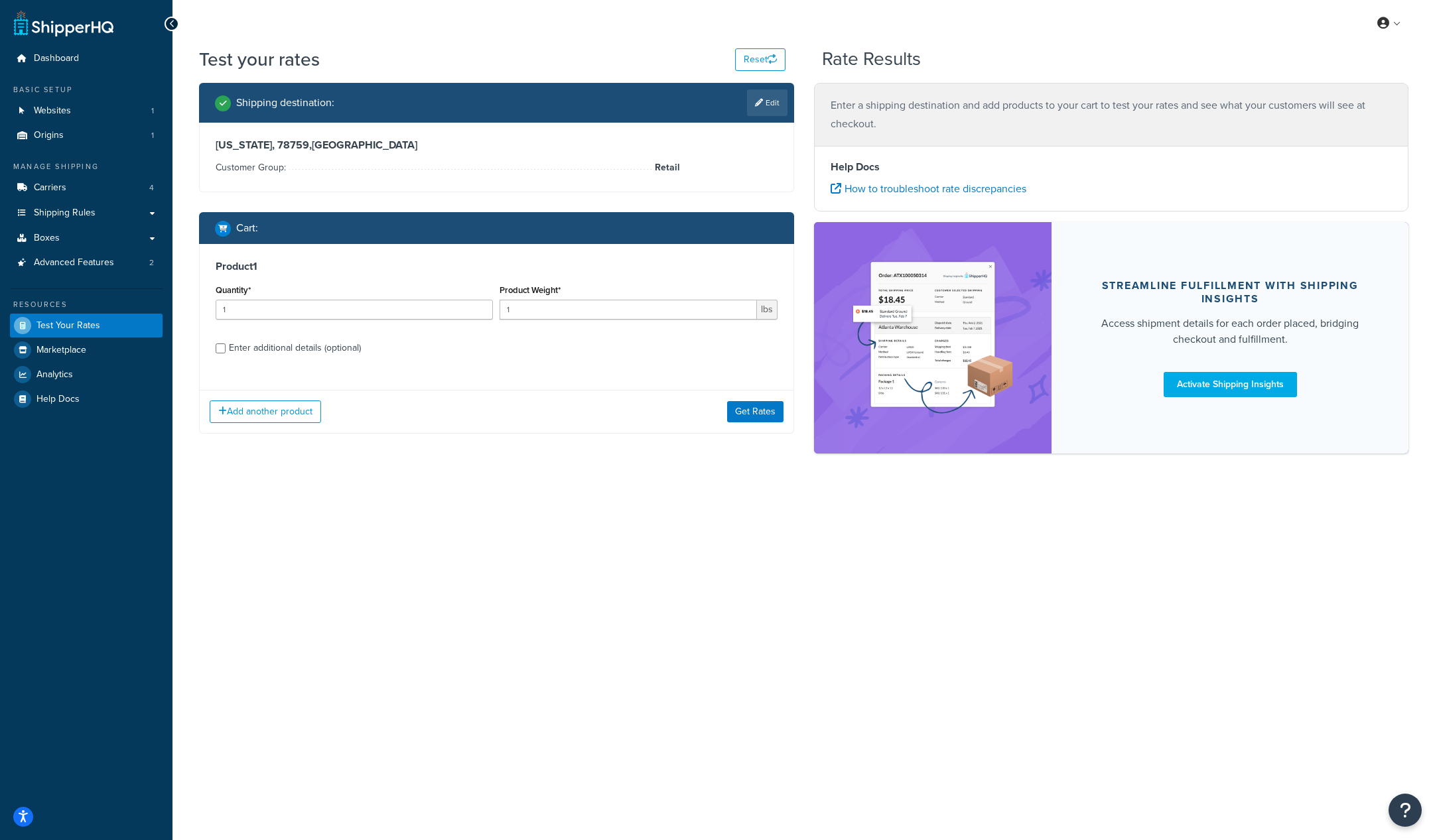
click at [301, 346] on div "Enter additional details (optional)" at bounding box center [295, 348] width 132 height 19
click at [225, 346] on input "Enter additional details (optional)" at bounding box center [220, 349] width 10 height 10
checkbox input "true"
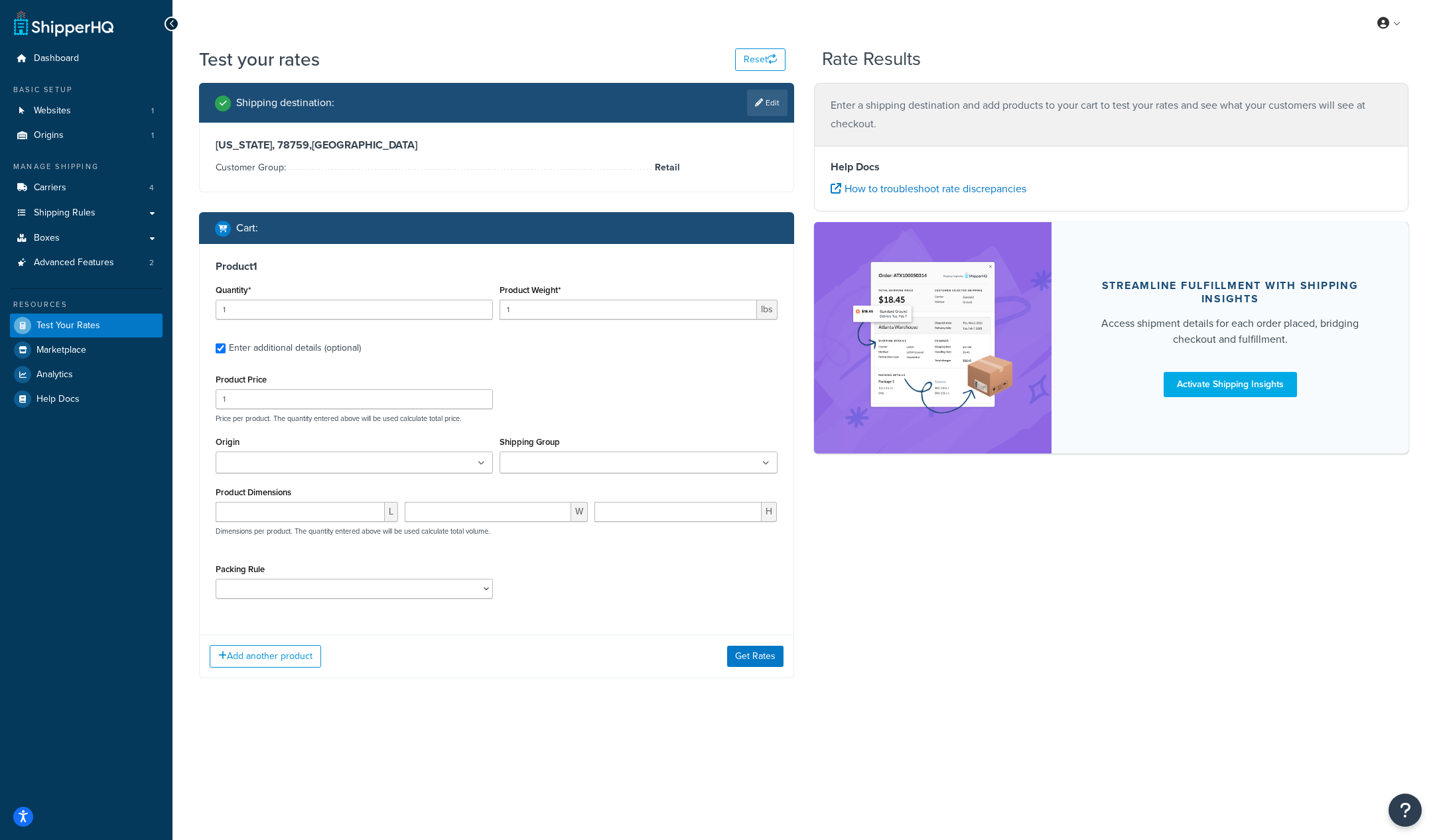
click at [559, 461] on input "Shipping Group" at bounding box center [562, 463] width 118 height 15
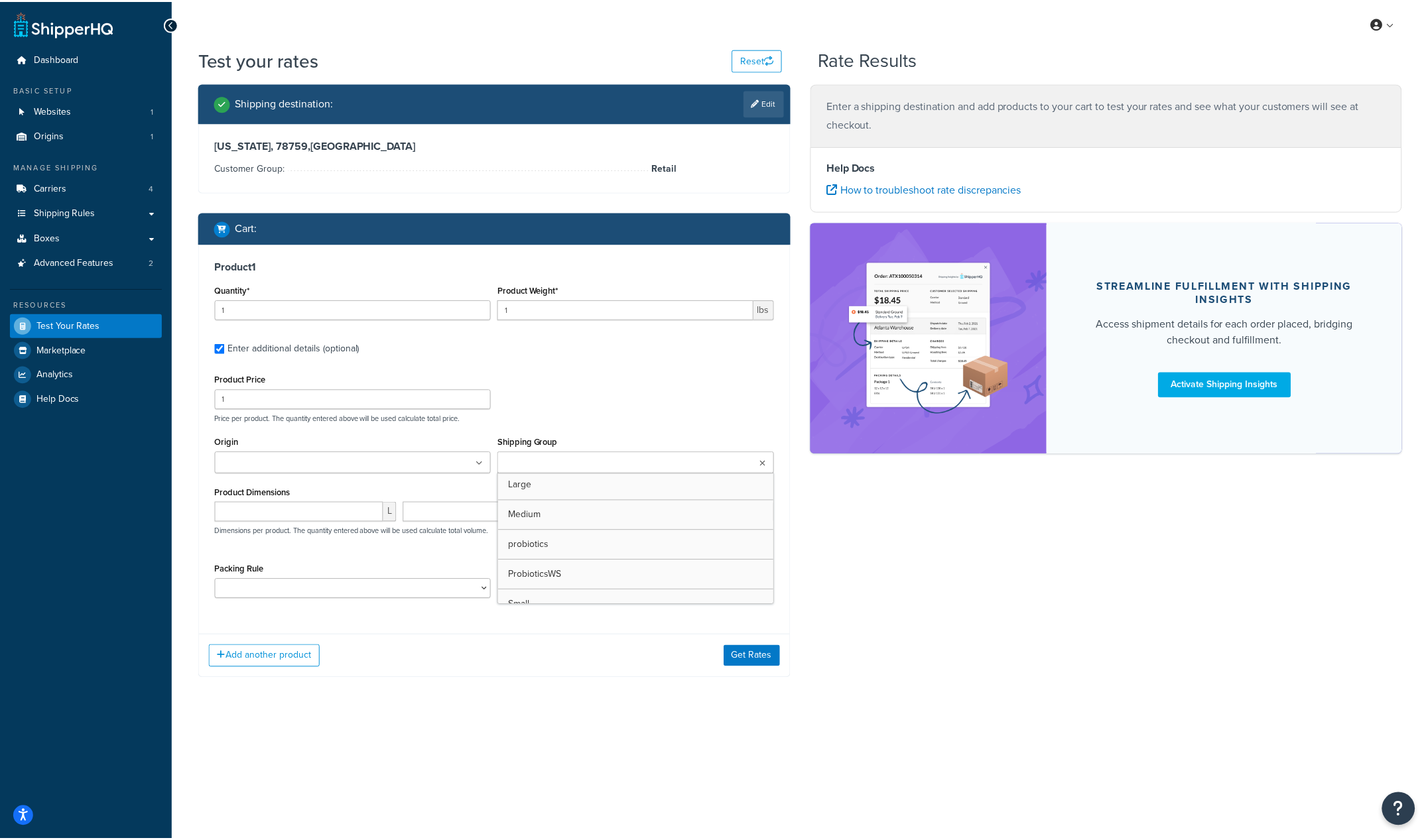
scroll to position [57, 0]
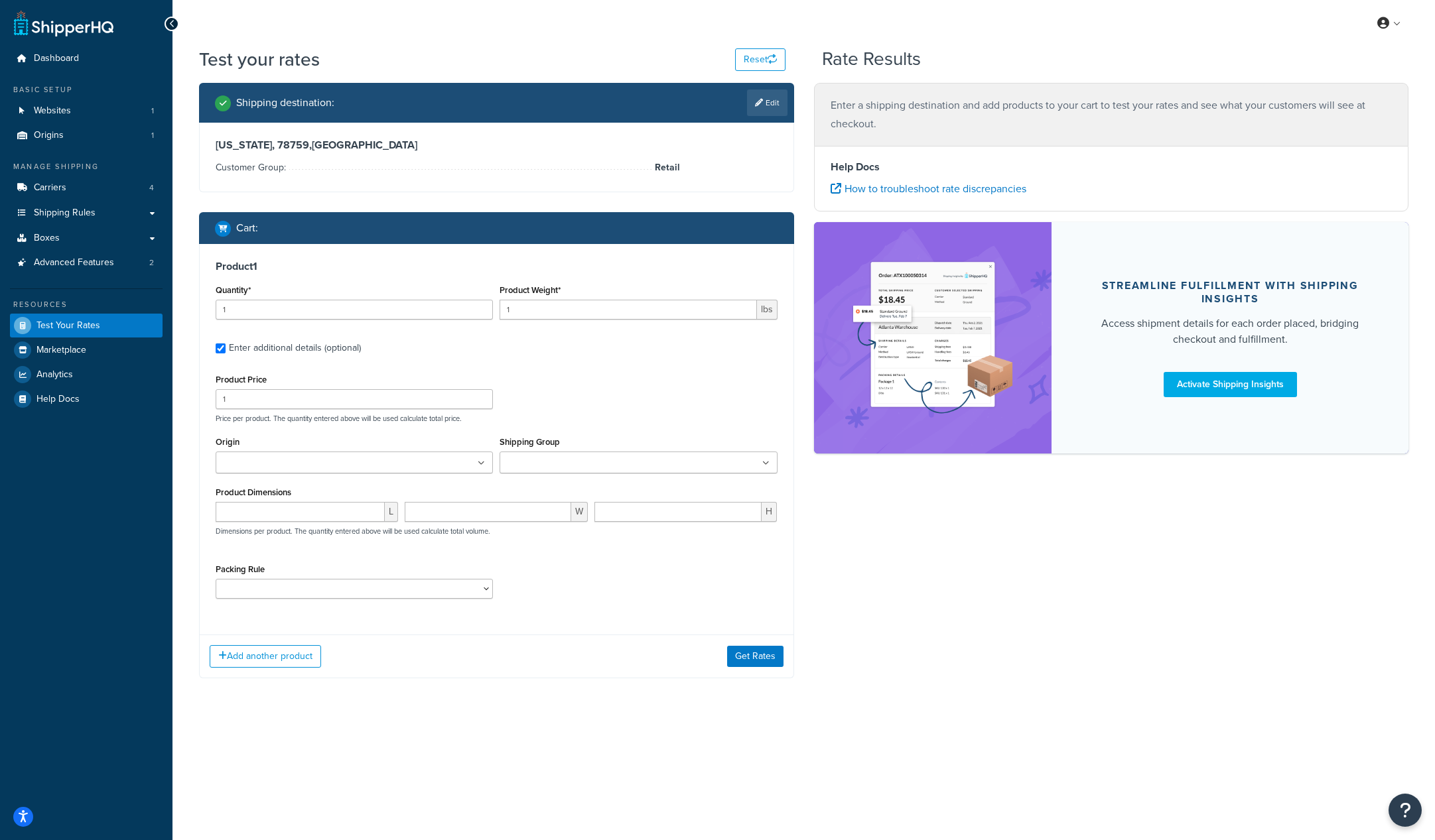
click at [420, 639] on div "Add another product Get Rates" at bounding box center [497, 656] width 594 height 43
click at [377, 601] on div "Packing Rule 24 Ct Case Qty 1-4 48 and 72 case Qty 1 Default Boxes PACKSEP Prob…" at bounding box center [355, 583] width 284 height 48
click at [360, 598] on select "24 Ct Case Qty 1-4 48 and 72 case Qty 1 Default Boxes PACKSEP Probiotics Up to …" at bounding box center [354, 588] width 277 height 20
click at [562, 456] on input "Shipping Group" at bounding box center [562, 463] width 118 height 15
click at [759, 659] on button "Get Rates" at bounding box center [755, 660] width 57 height 22
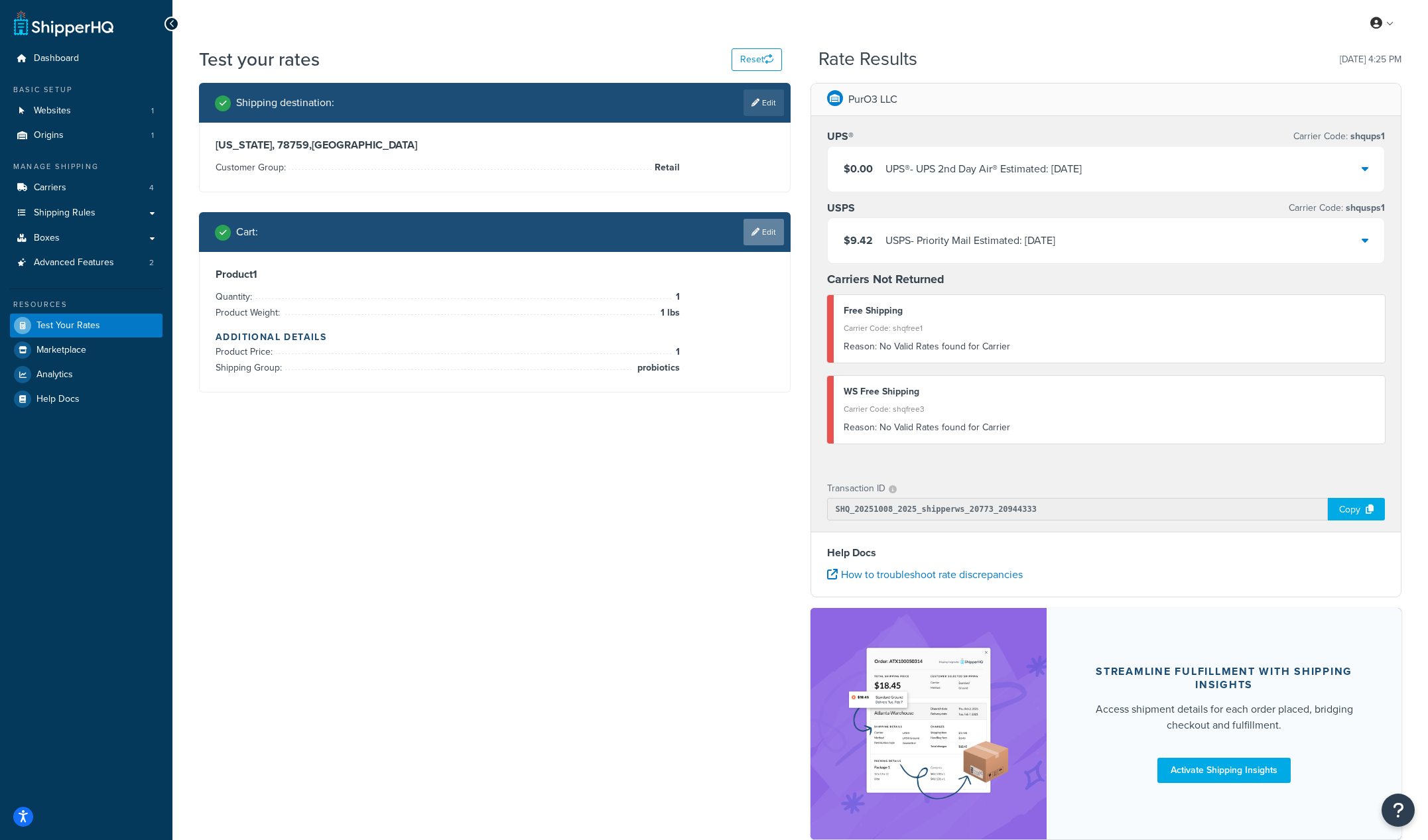
click at [767, 227] on link "Edit" at bounding box center [763, 231] width 40 height 26
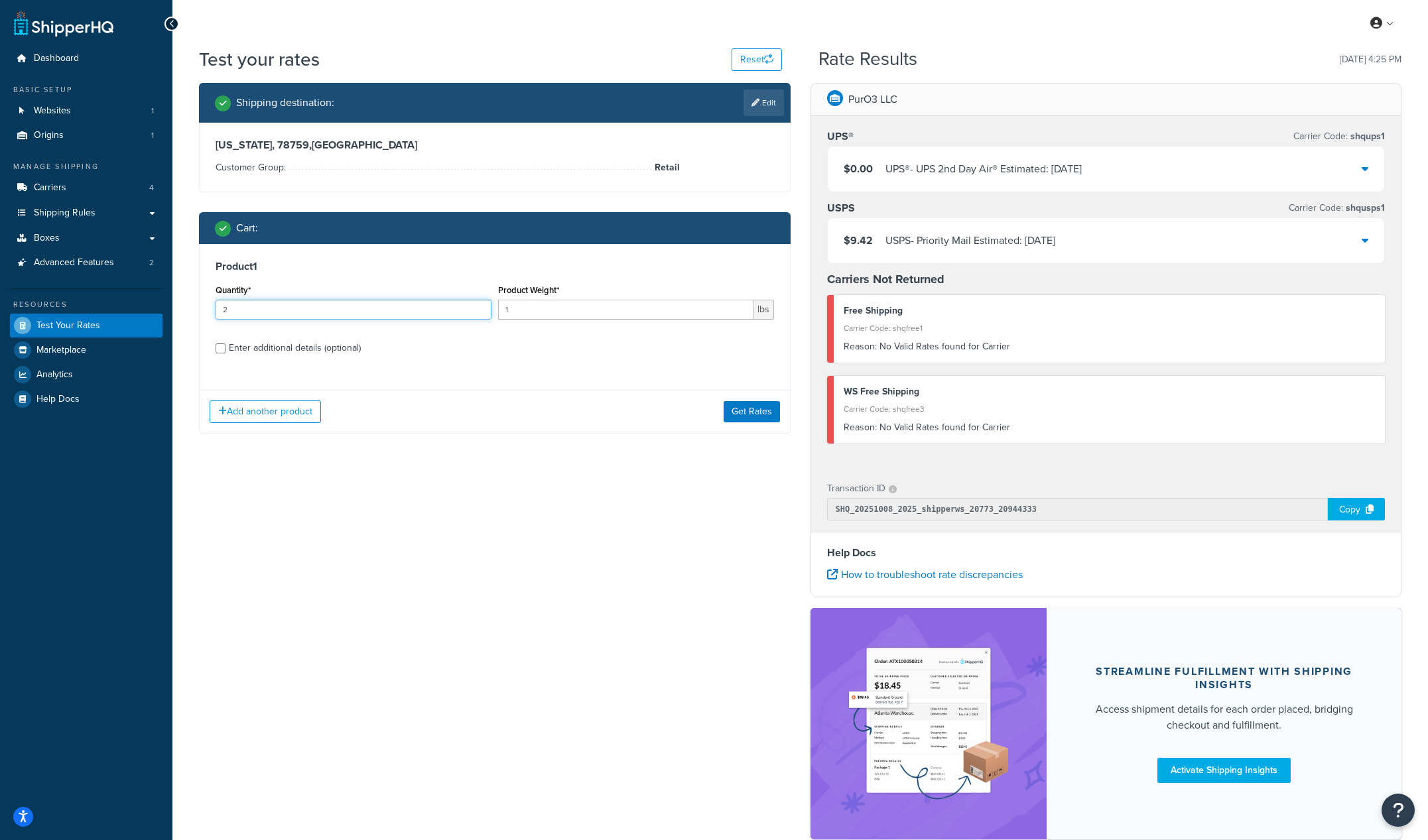
type input "2"
click at [480, 305] on input "2" at bounding box center [354, 309] width 276 height 20
click at [767, 108] on link "Edit" at bounding box center [763, 102] width 40 height 26
select select "TX"
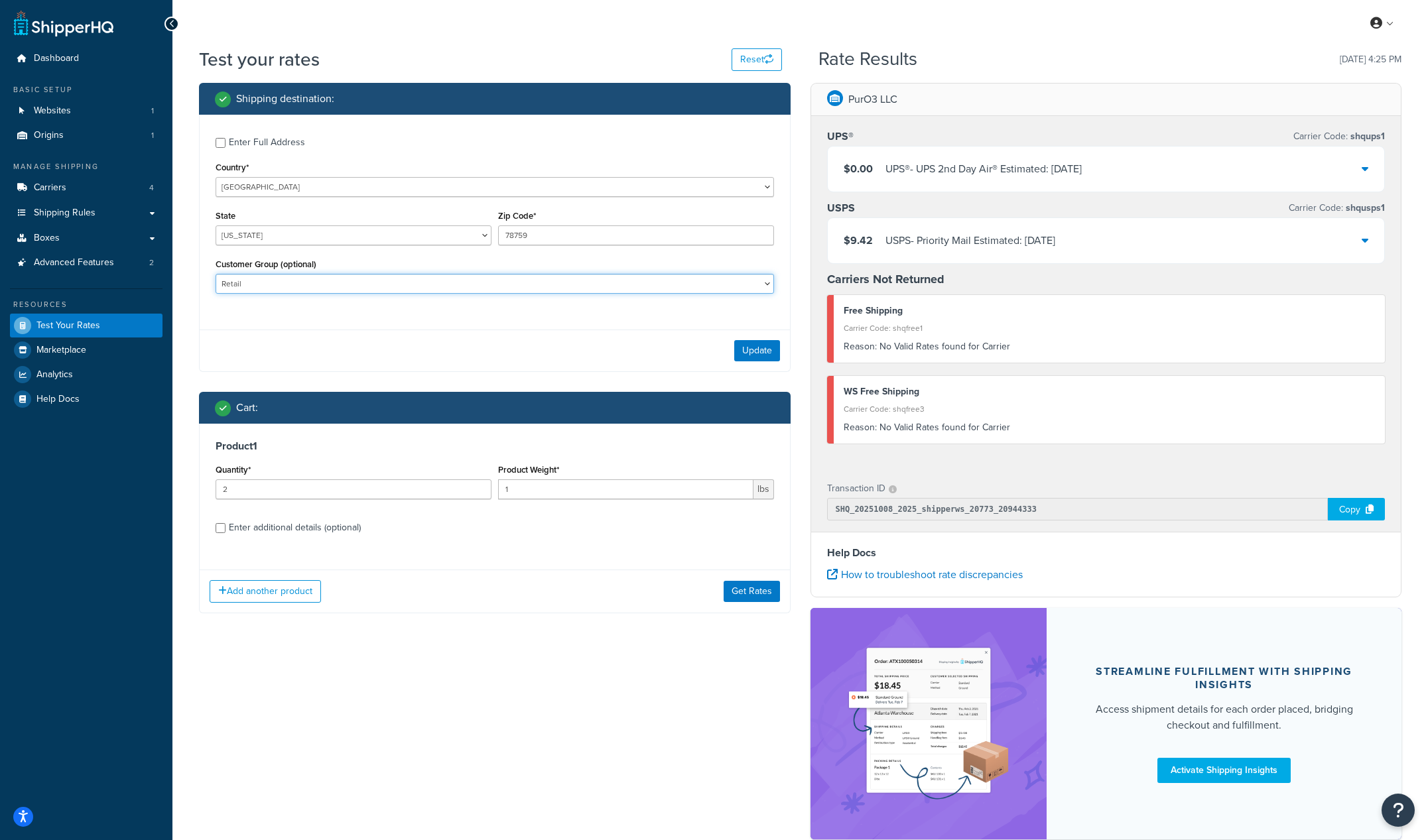
click at [340, 278] on select "Customers added to companies Customers not added to companies Default Logged In…" at bounding box center [495, 284] width 558 height 20
select select "Wholesale"
click at [215, 274] on select "Customers added to companies Customers not added to companies Default Logged In…" at bounding box center [495, 284] width 558 height 20
click at [756, 586] on button "Get Rates" at bounding box center [752, 591] width 57 height 22
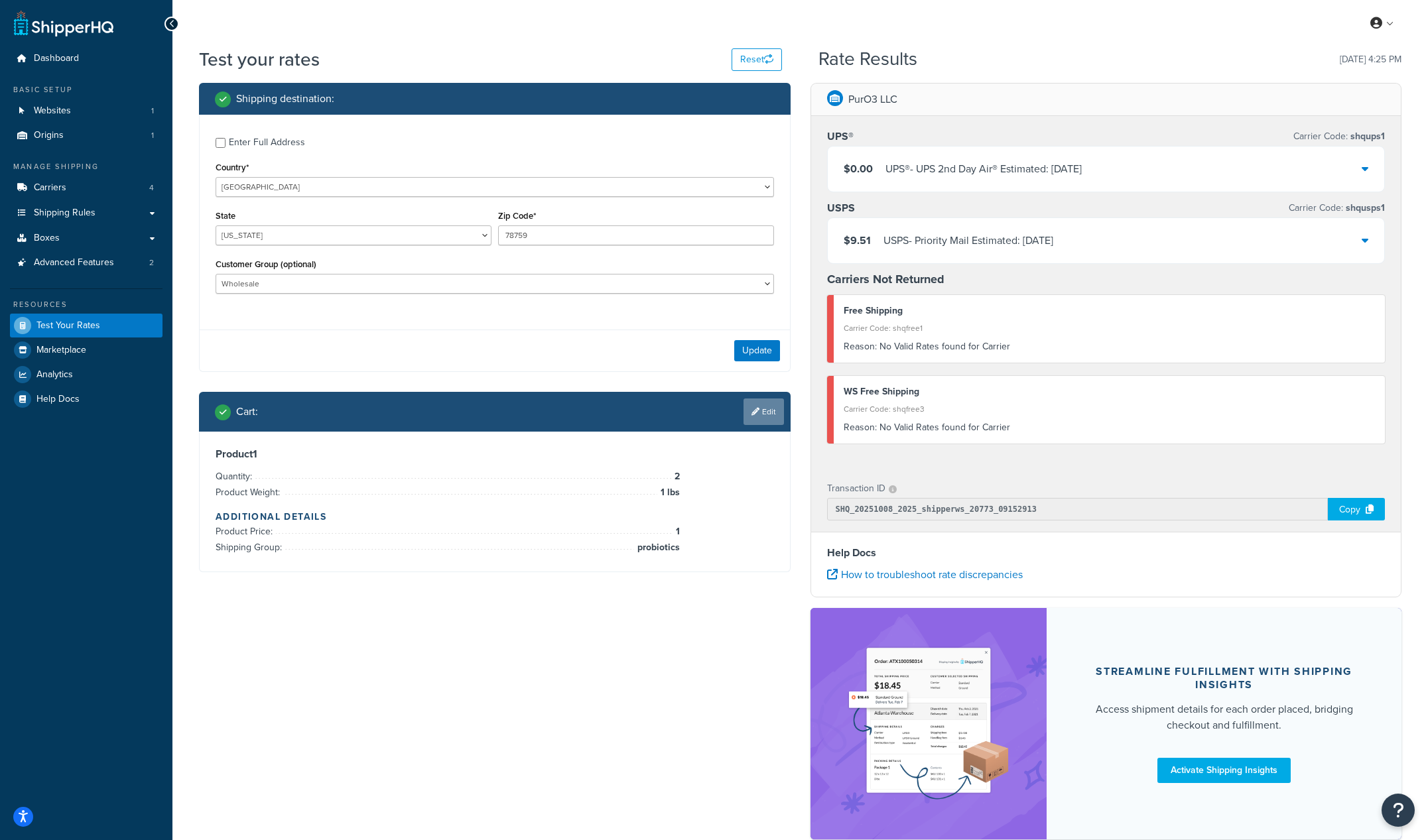
click at [767, 407] on link "Edit" at bounding box center [763, 411] width 40 height 26
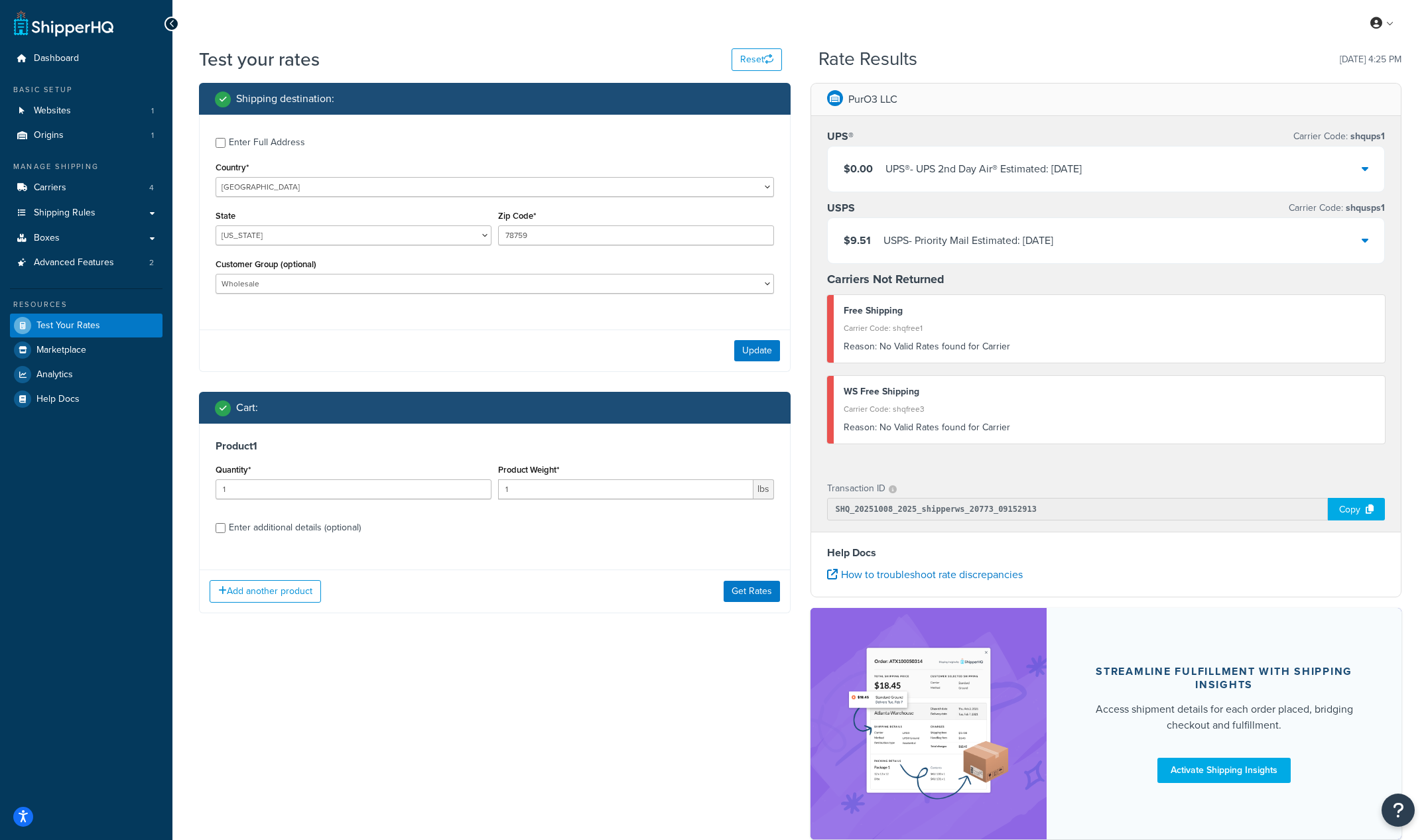
click at [309, 530] on div "Enter additional details (optional)" at bounding box center [295, 528] width 132 height 19
click at [225, 530] on input "Enter additional details (optional)" at bounding box center [220, 528] width 10 height 10
checkbox input "true"
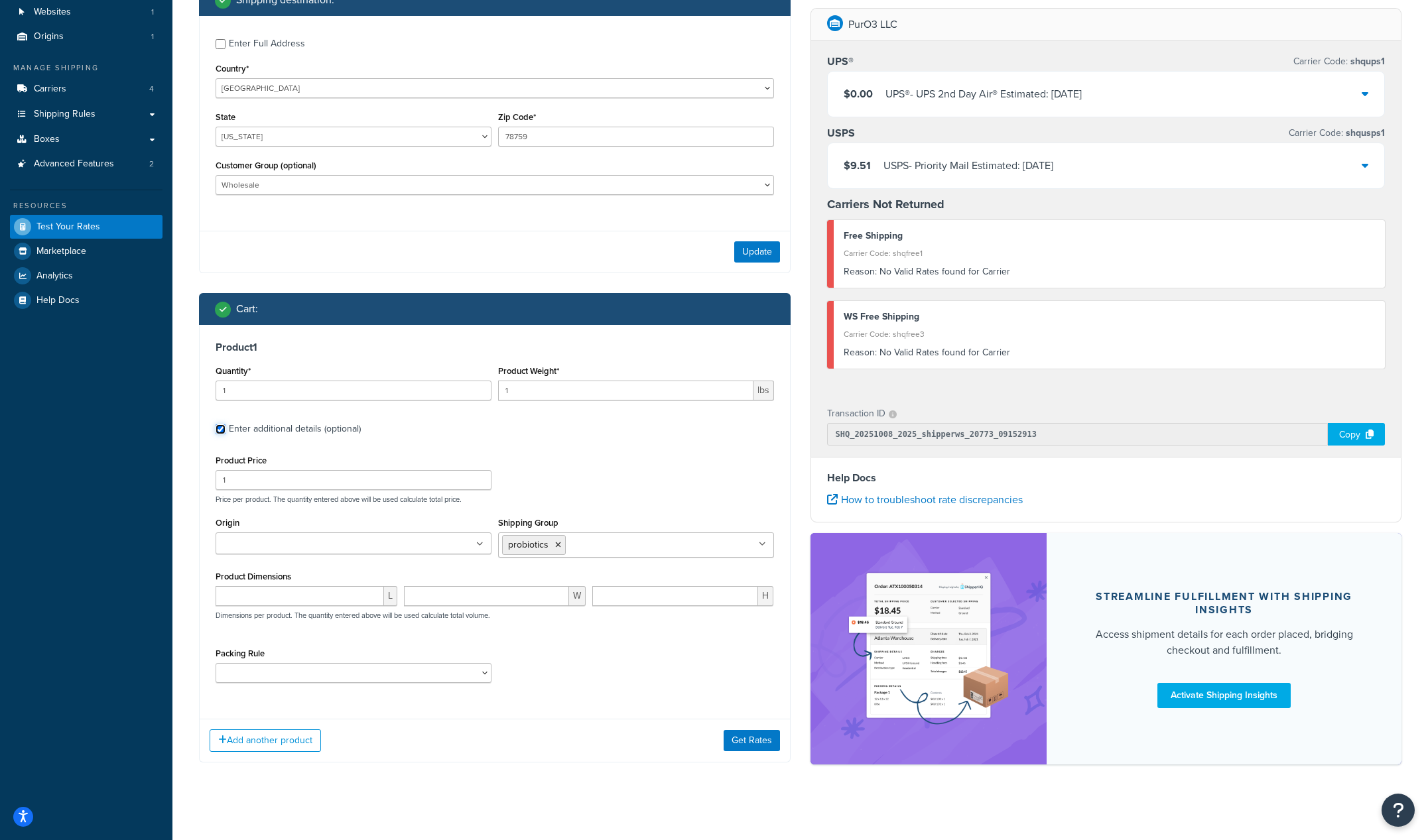
scroll to position [100, 0]
click at [150, 114] on link "Shipping Rules" at bounding box center [86, 114] width 153 height 24
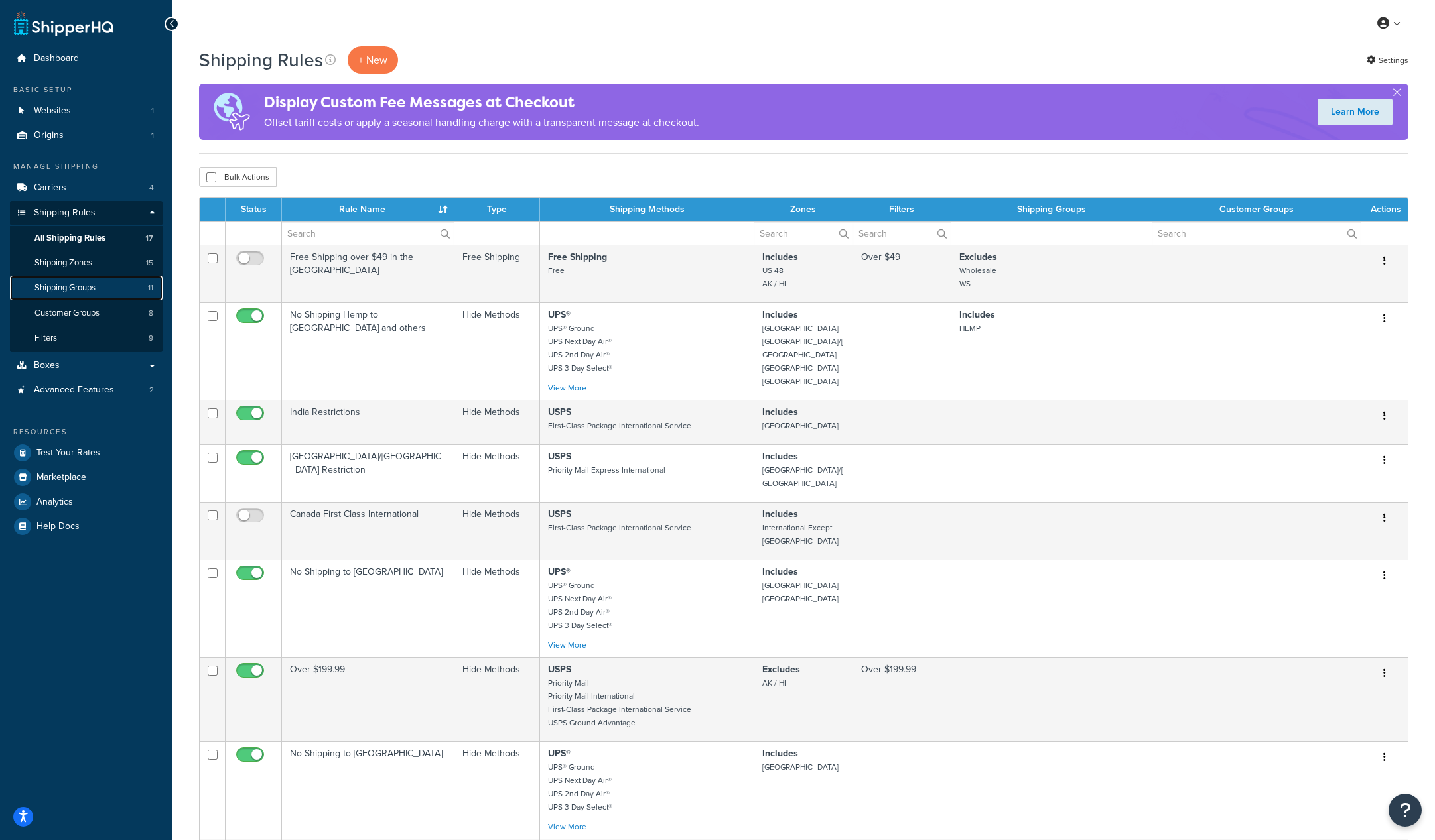
click at [83, 282] on span "Shipping Groups" at bounding box center [65, 288] width 61 height 12
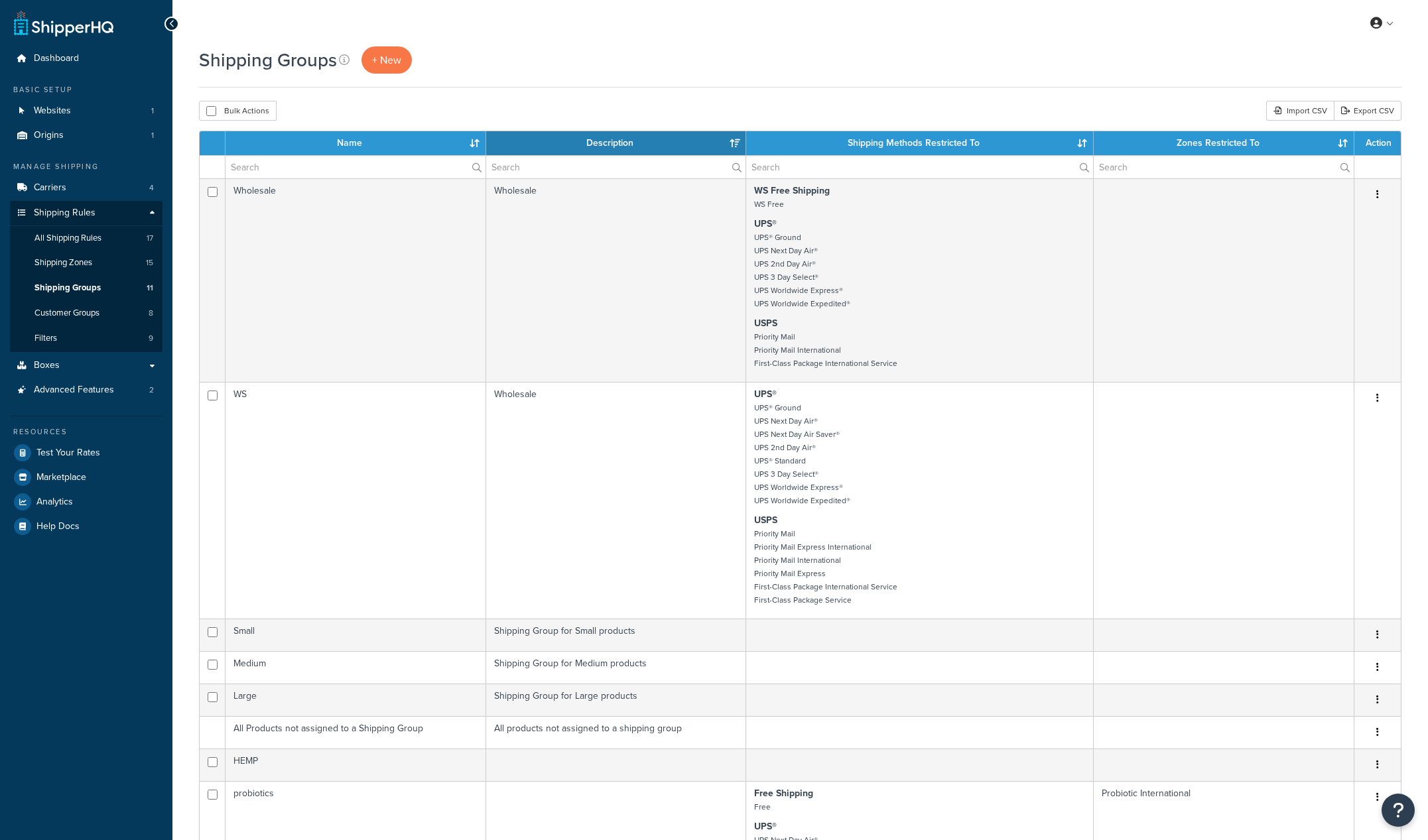
select select "15"
click at [85, 228] on link "All Shipping Rules 17" at bounding box center [86, 238] width 153 height 24
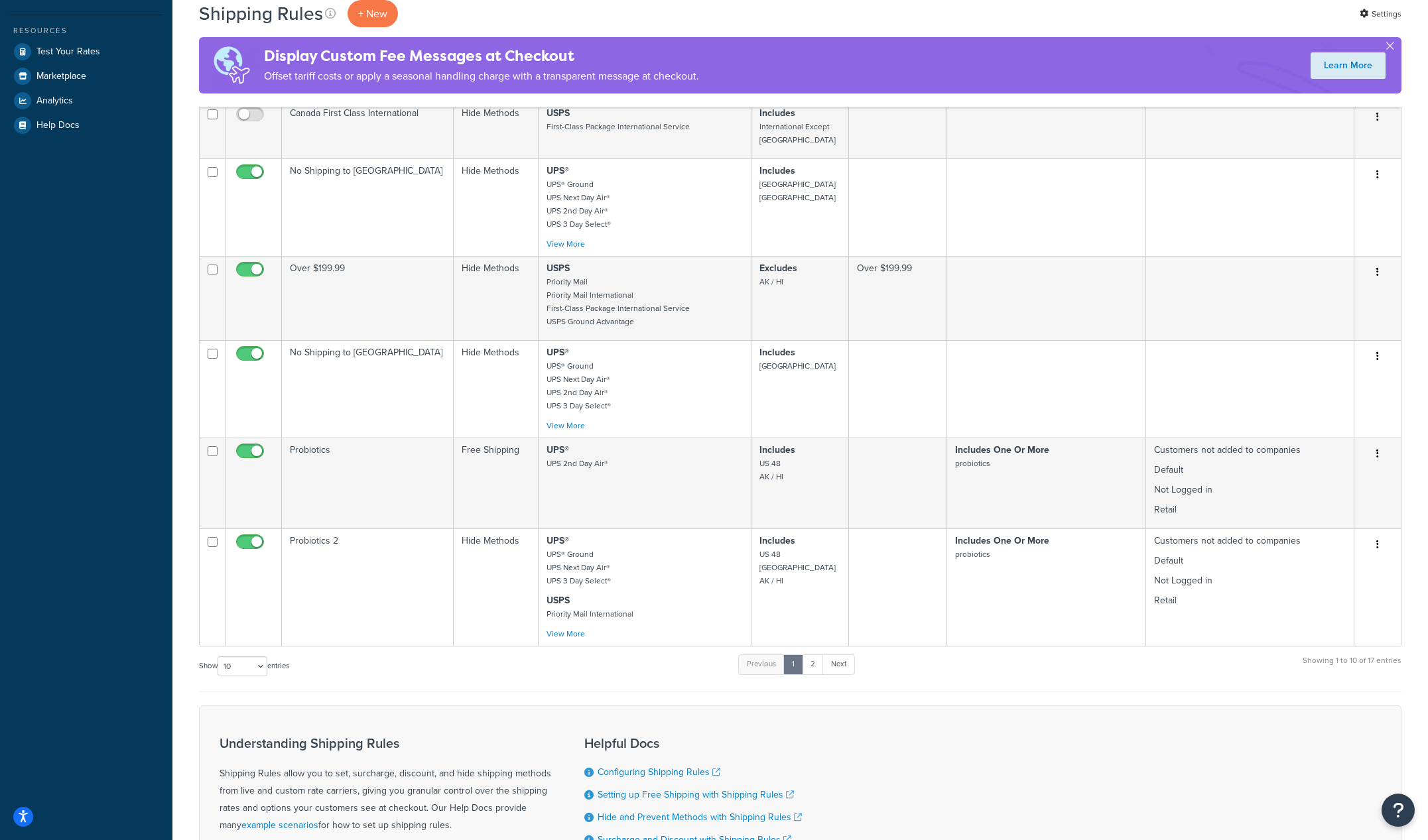
scroll to position [570, 0]
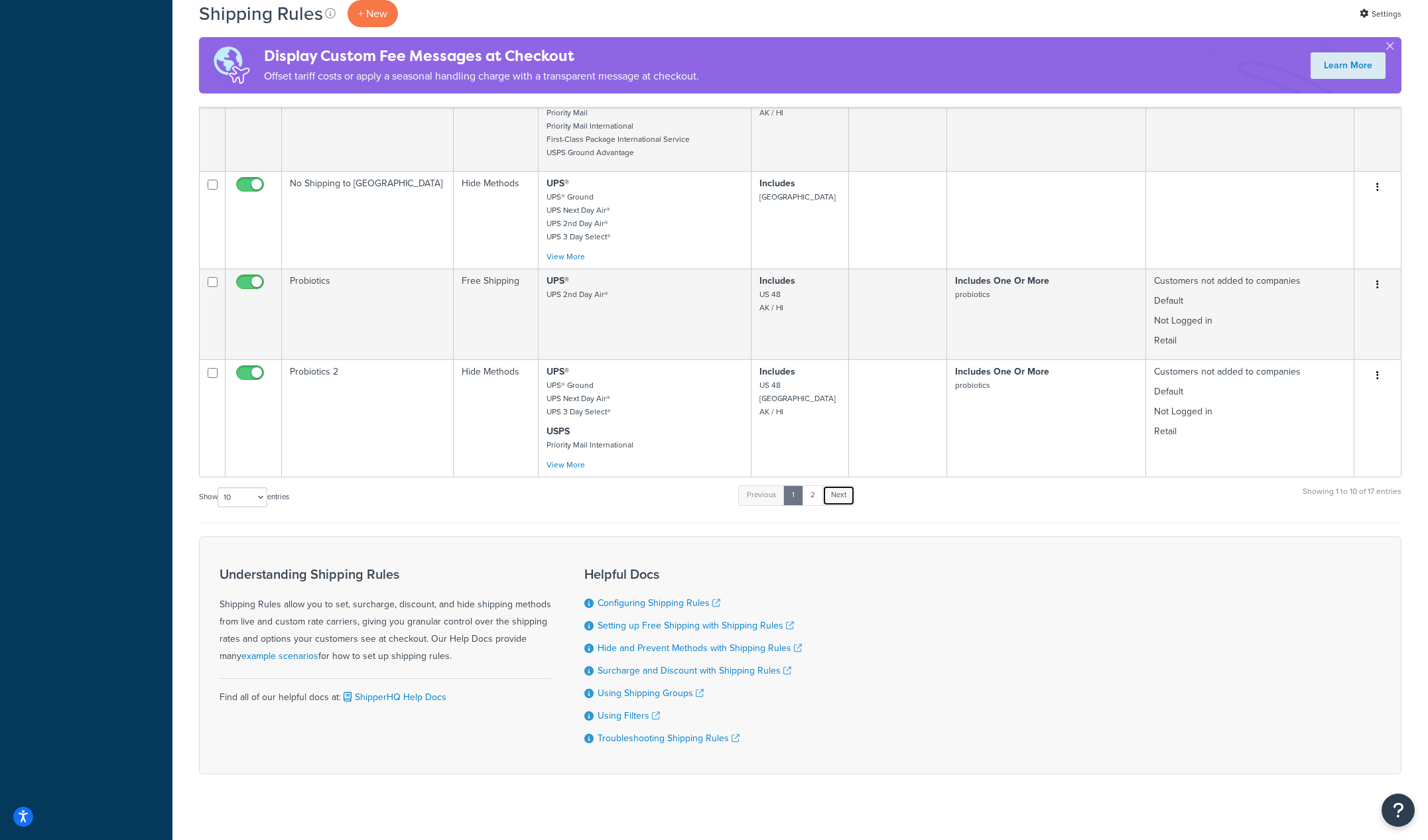
click at [845, 486] on link "Next" at bounding box center [838, 495] width 32 height 20
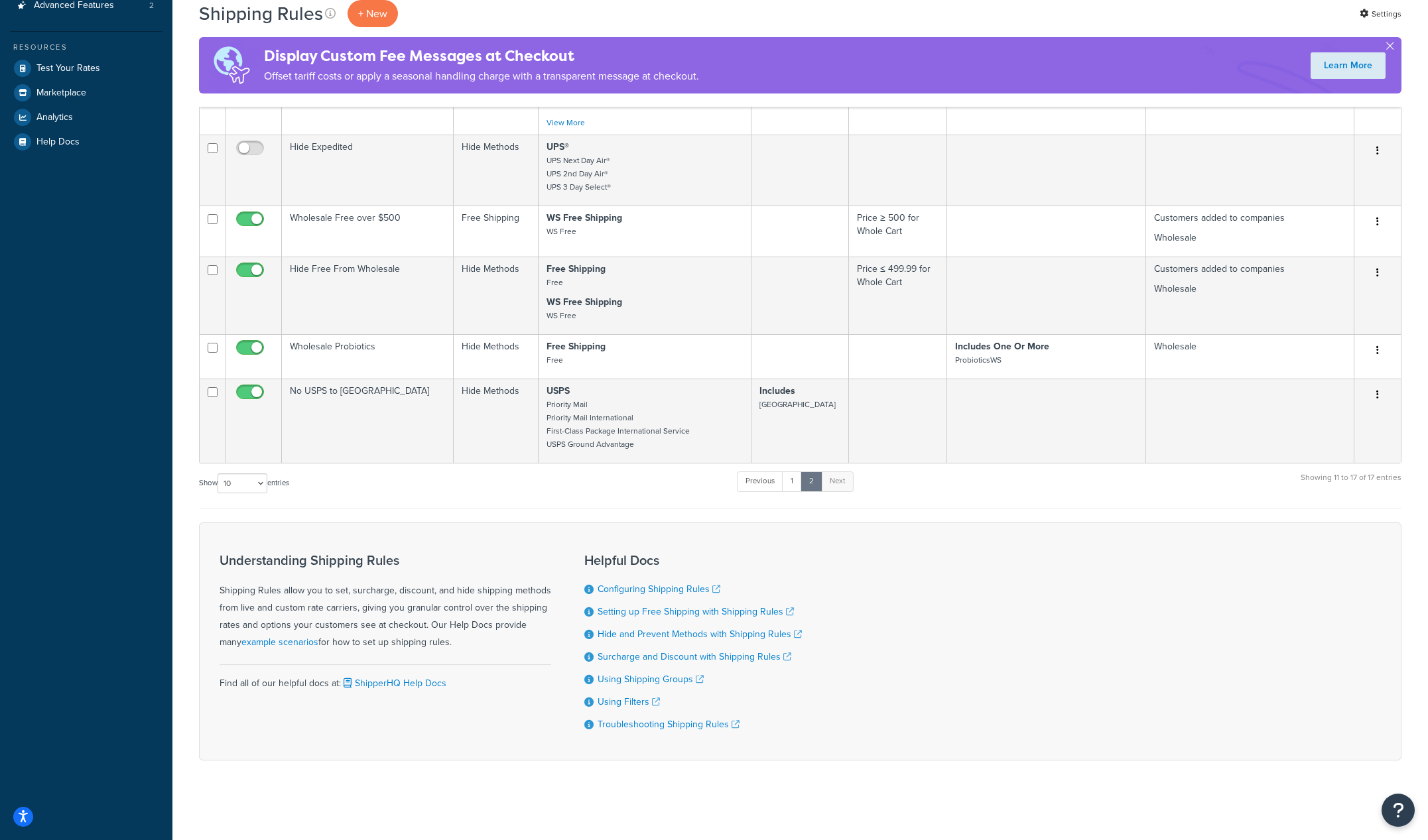
scroll to position [384, 0]
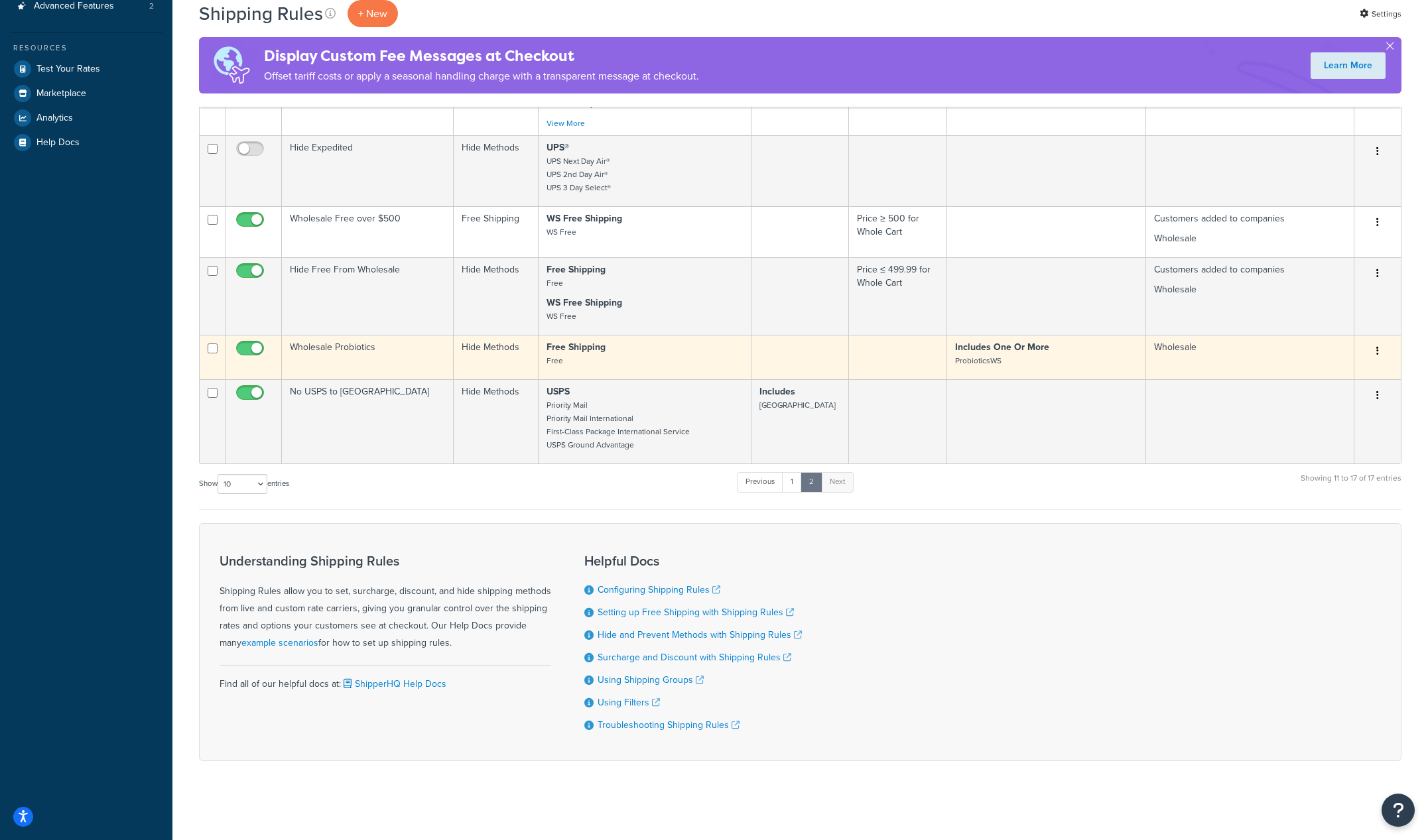
click at [1375, 350] on button "button" at bounding box center [1377, 351] width 19 height 22
click at [1356, 372] on link "Edit" at bounding box center [1333, 376] width 105 height 27
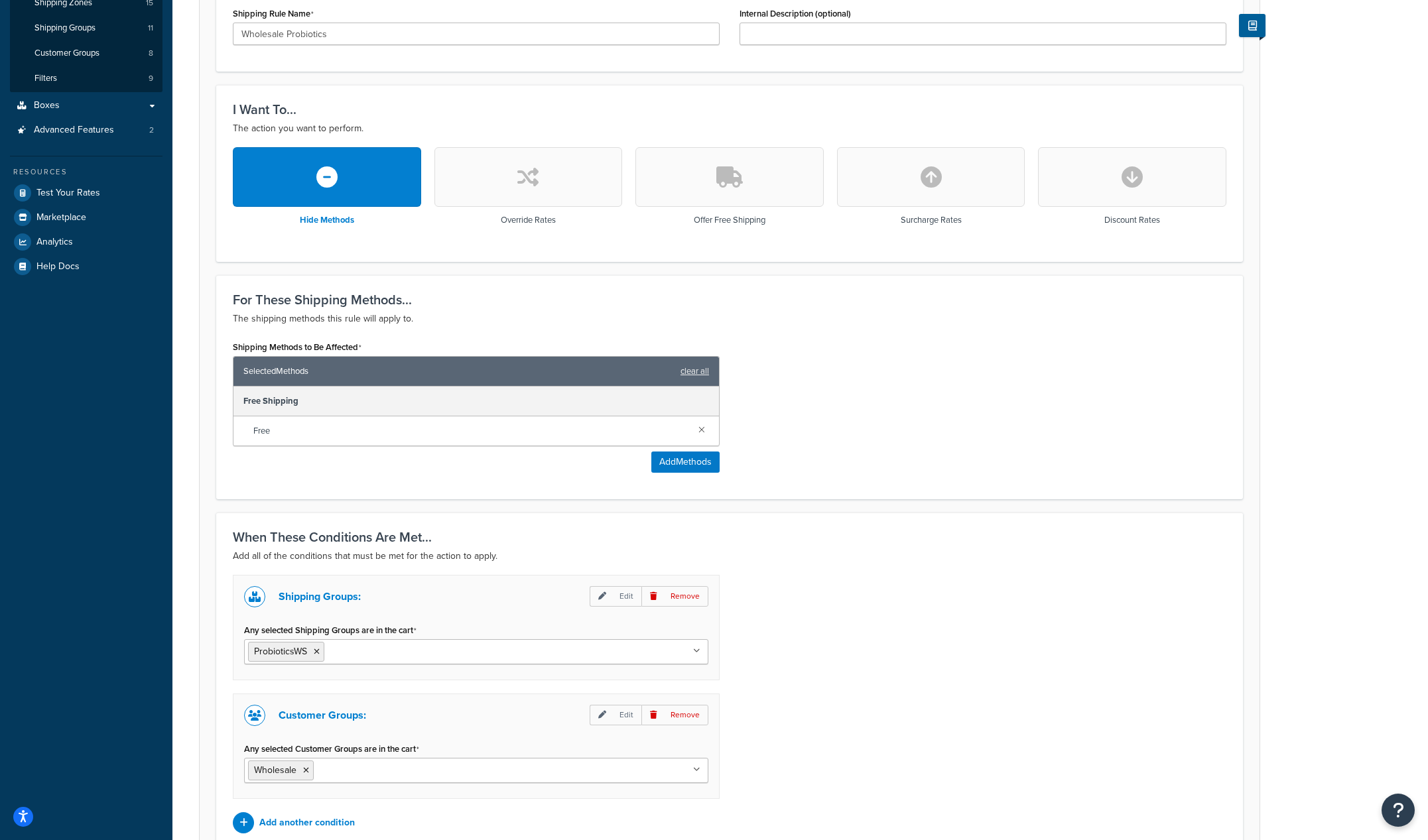
scroll to position [392, 0]
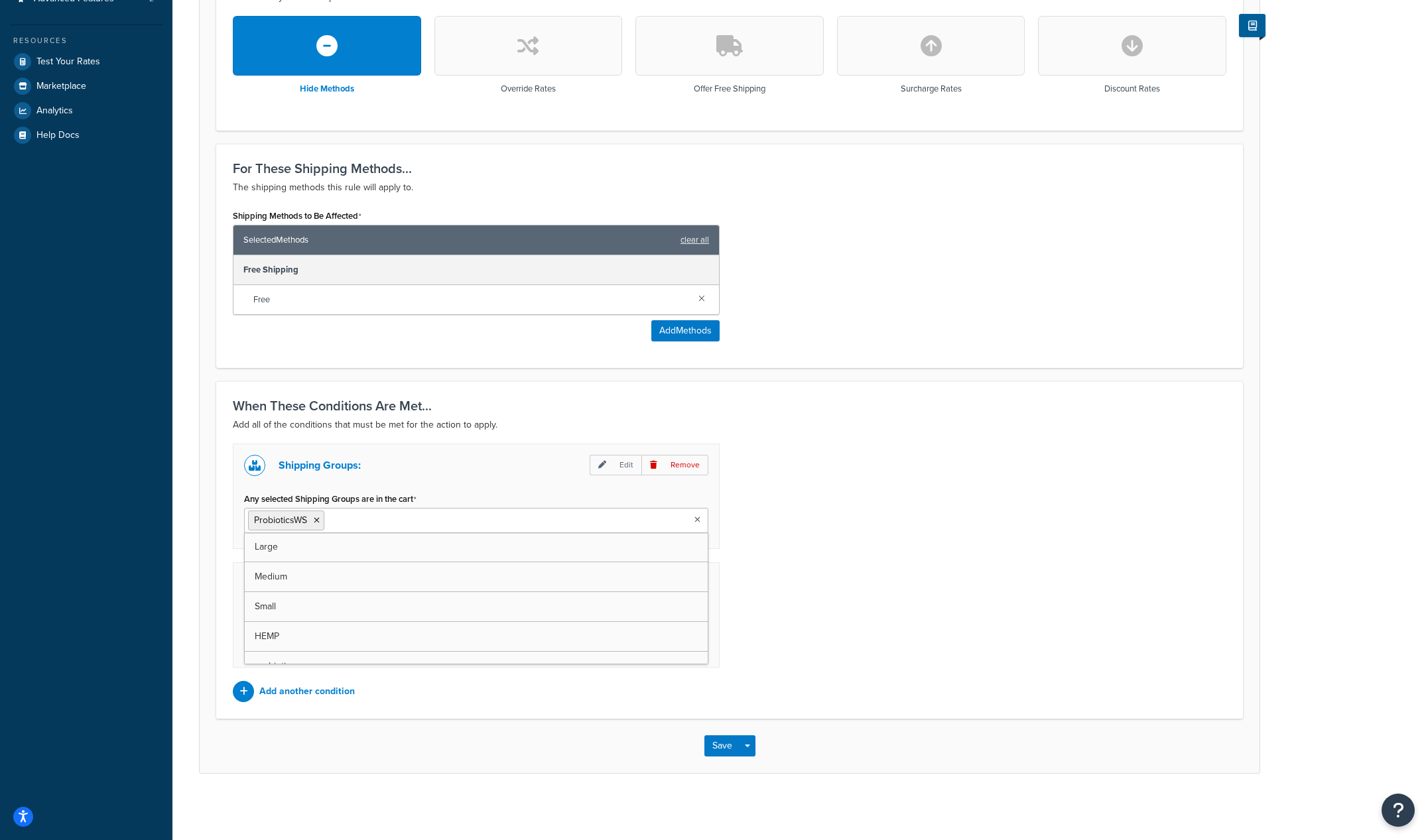
click at [467, 523] on ul "ProbioticsWS" at bounding box center [476, 521] width 464 height 25
click at [1235, 621] on div "When These Conditions Are Met... Add all of the conditions that must be met for…" at bounding box center [730, 549] width 1026 height 338
click at [719, 745] on button "Save" at bounding box center [722, 746] width 36 height 22
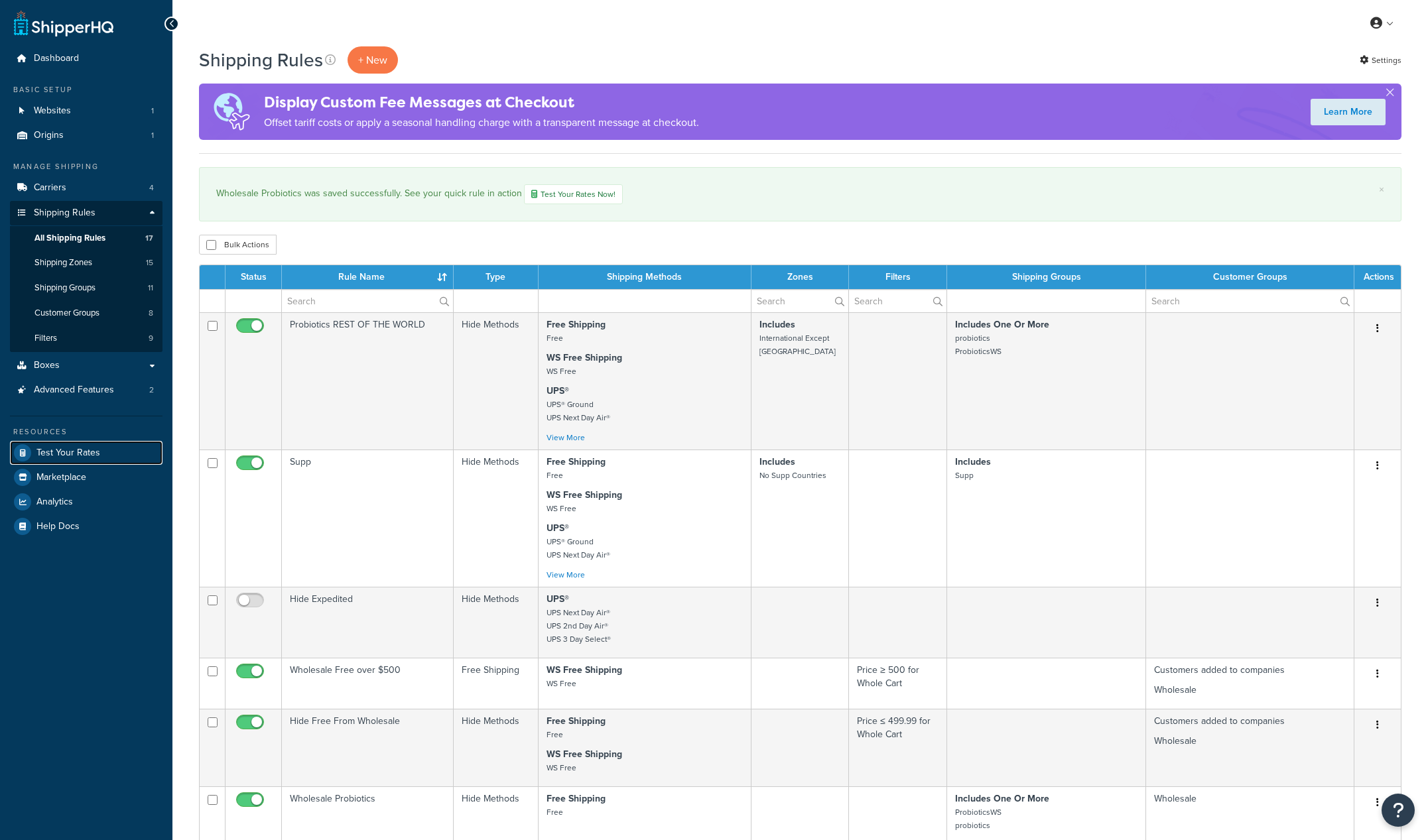
click at [72, 448] on span "Test Your Rates" at bounding box center [68, 453] width 64 height 12
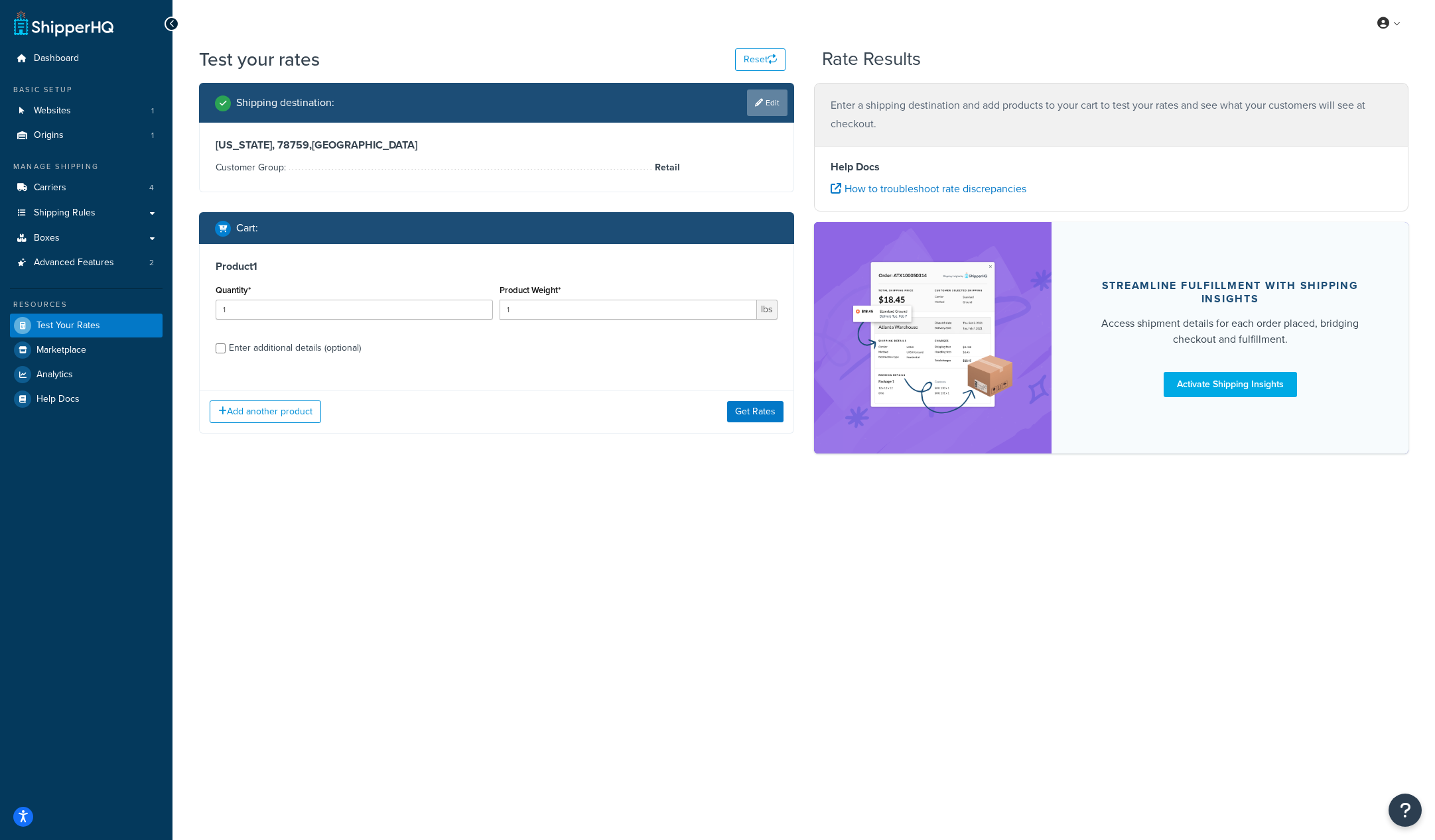
click at [777, 110] on link "Edit" at bounding box center [766, 102] width 40 height 26
select select "[GEOGRAPHIC_DATA]"
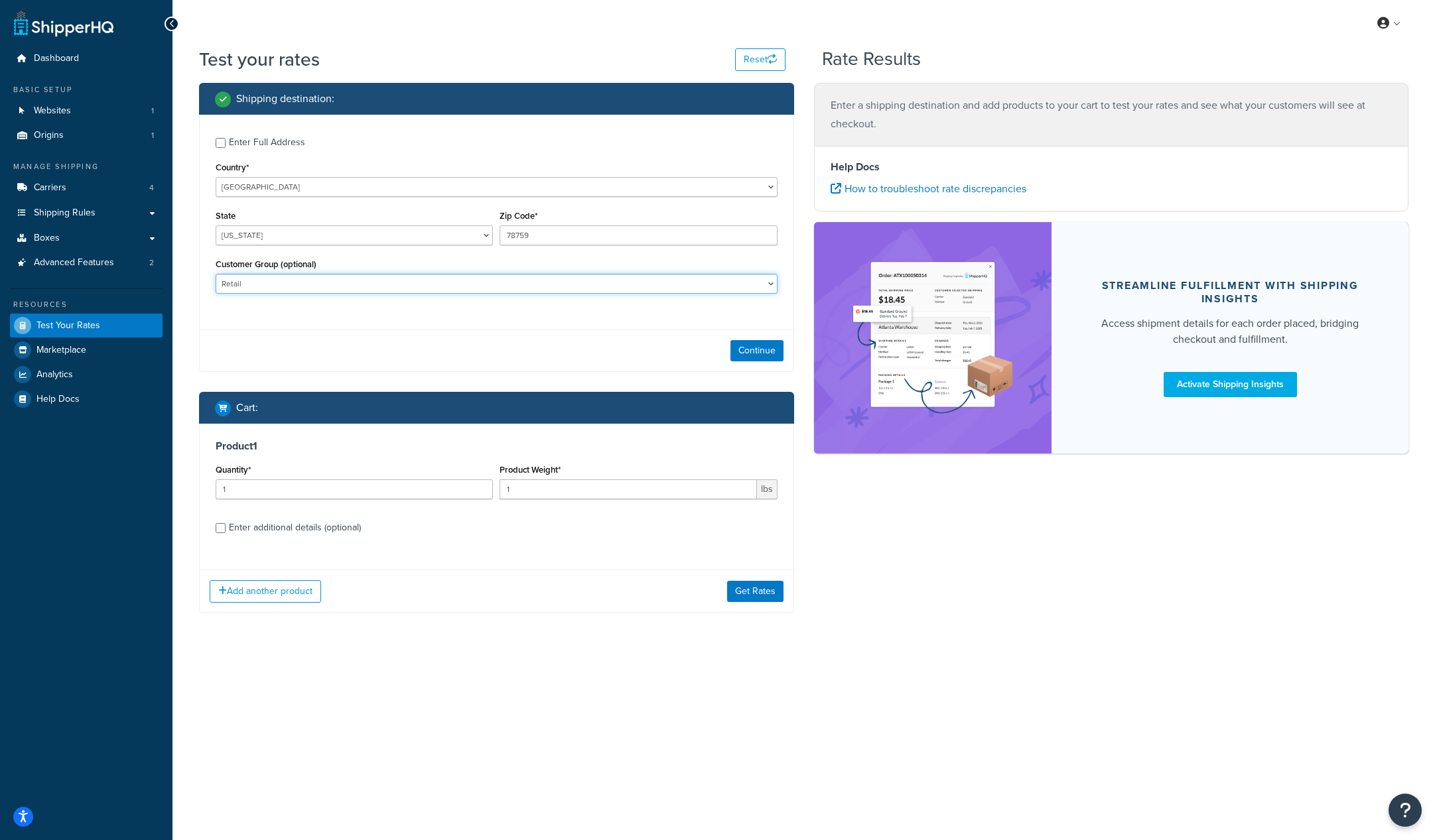
click at [566, 287] on select "Customers added to companies Customers not added to companies Default Logged In…" at bounding box center [497, 284] width 562 height 20
select select "Wholesale"
click at [215, 274] on select "Customers added to companies Customers not added to companies Default Logged In…" at bounding box center [497, 284] width 562 height 20
click at [749, 348] on button "Continue" at bounding box center [757, 350] width 53 height 22
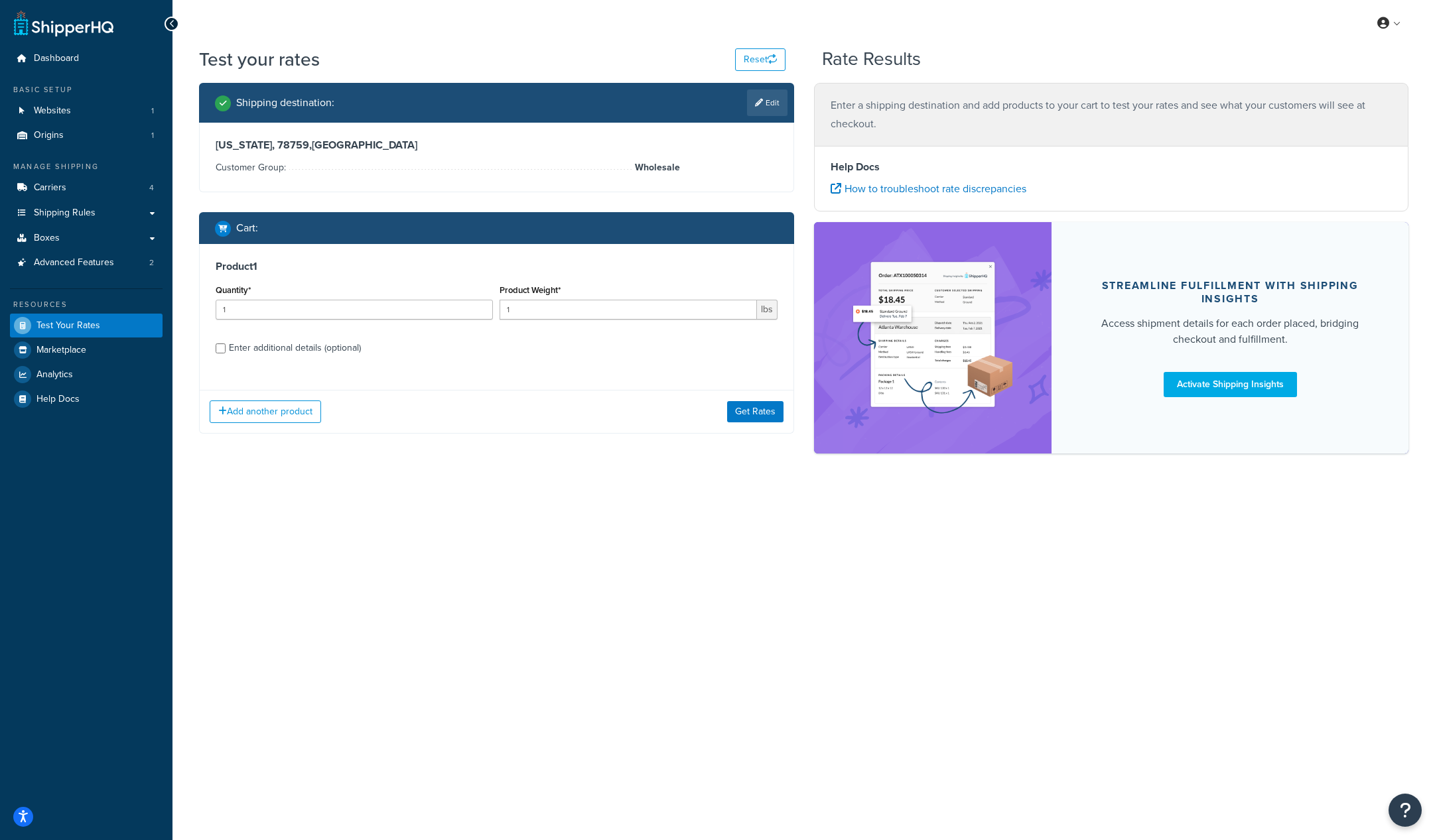
click at [289, 352] on div "Enter additional details (optional)" at bounding box center [295, 348] width 132 height 19
click at [225, 352] on input "Enter additional details (optional)" at bounding box center [220, 349] width 10 height 10
checkbox input "true"
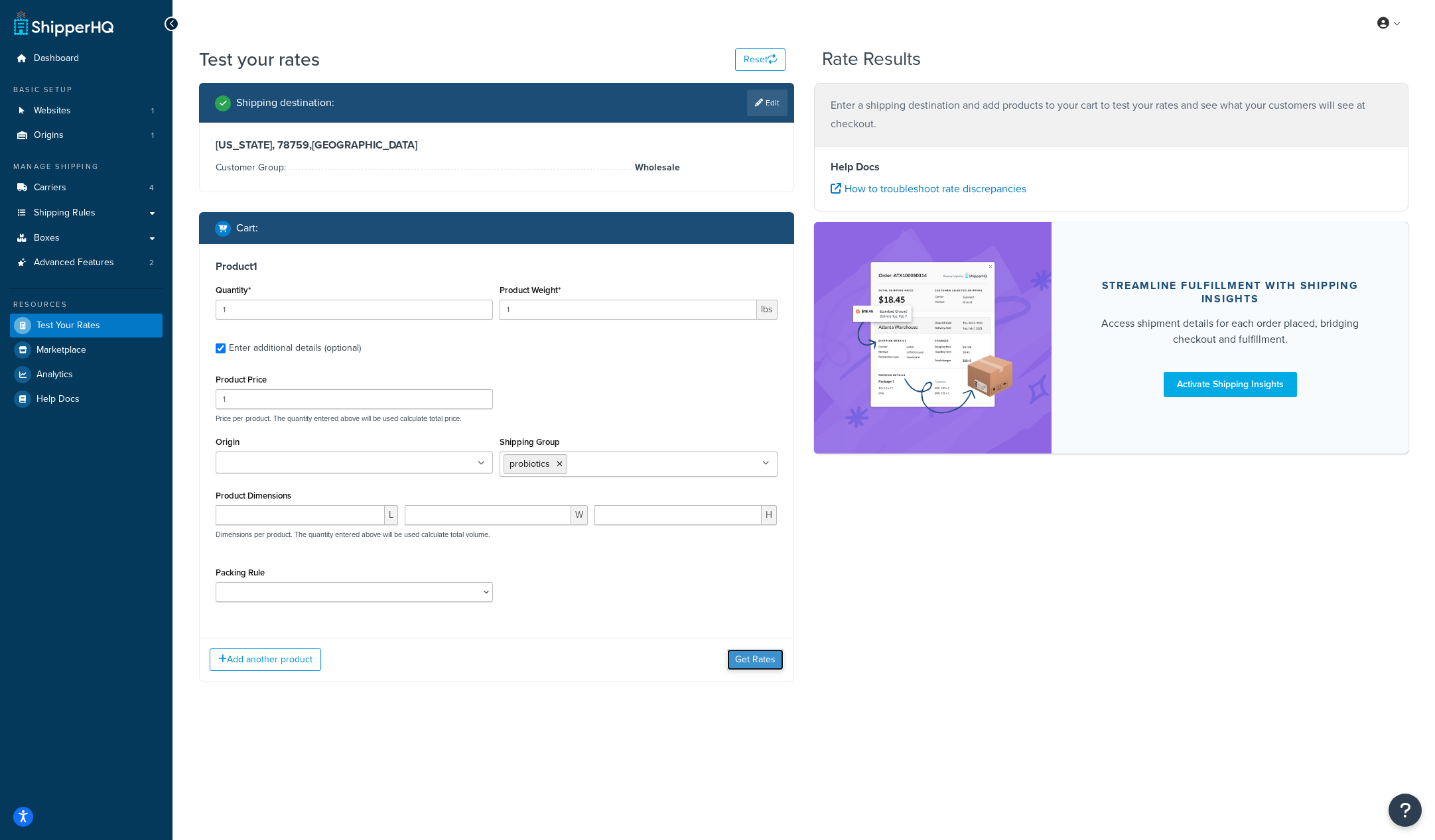
click at [763, 662] on button "Get Rates" at bounding box center [755, 660] width 57 height 22
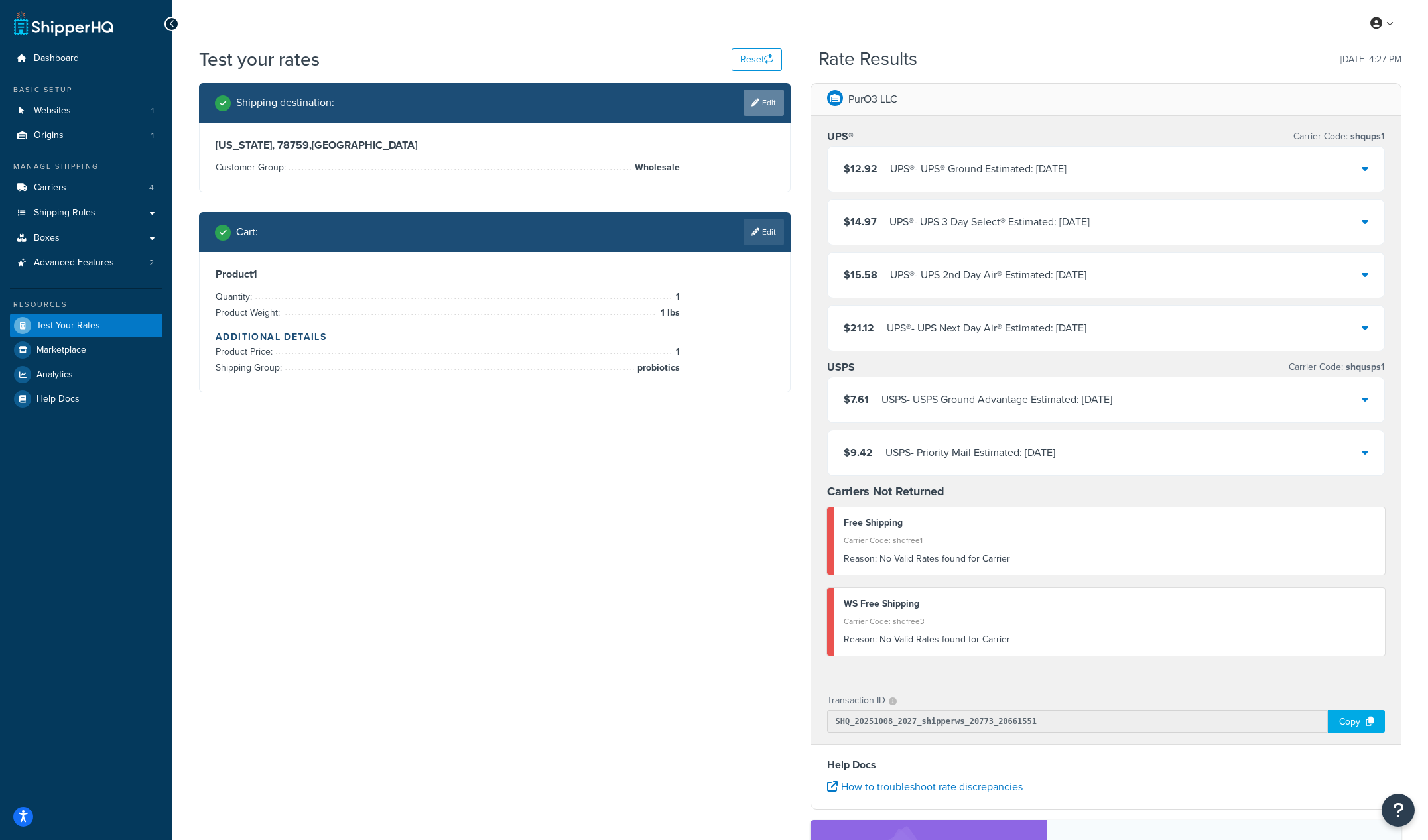
click at [766, 100] on link "Edit" at bounding box center [763, 102] width 40 height 26
select select "[GEOGRAPHIC_DATA]"
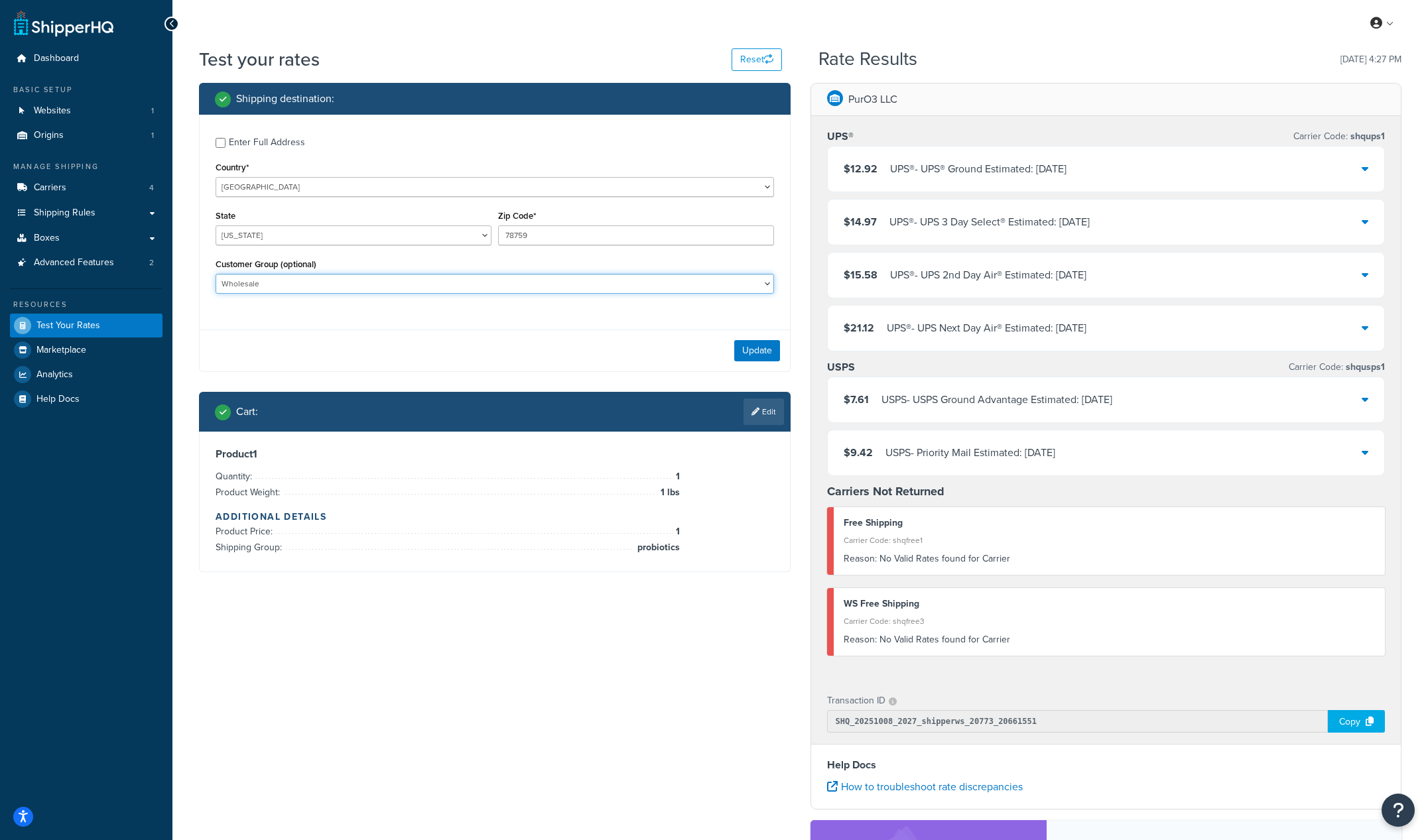
click at [497, 274] on select "Customers added to companies Customers not added to companies Default Logged In…" at bounding box center [495, 284] width 558 height 20
select select "Retail"
click at [215, 274] on select "Customers added to companies Customers not added to companies Default Logged In…" at bounding box center [495, 284] width 558 height 20
click at [748, 354] on button "Update" at bounding box center [757, 350] width 46 height 22
